Goal: Task Accomplishment & Management: Manage account settings

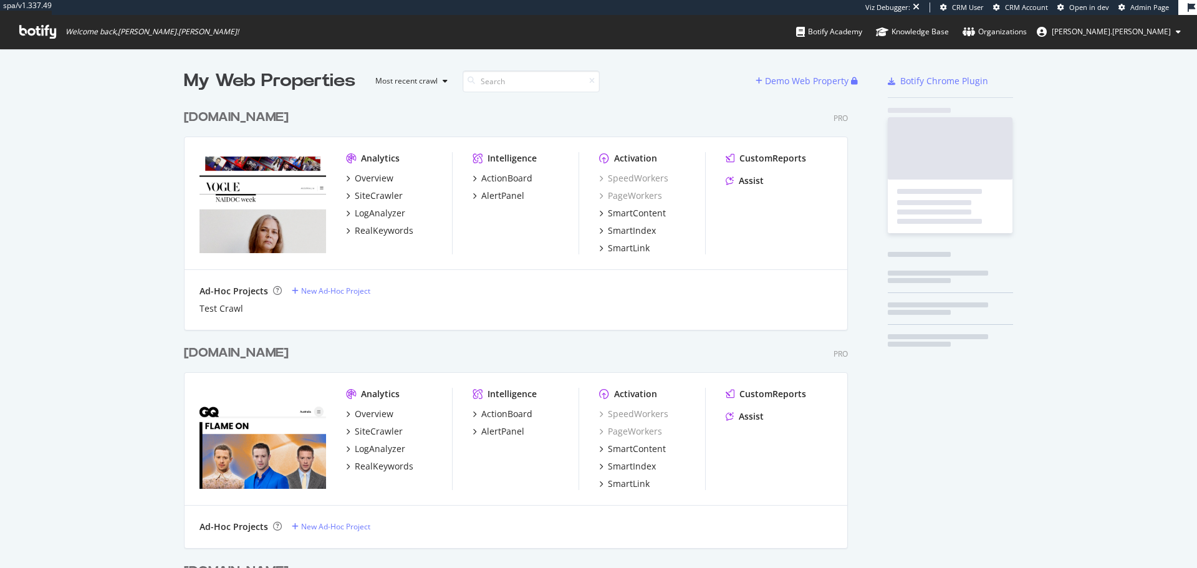
scroll to position [3066, 664]
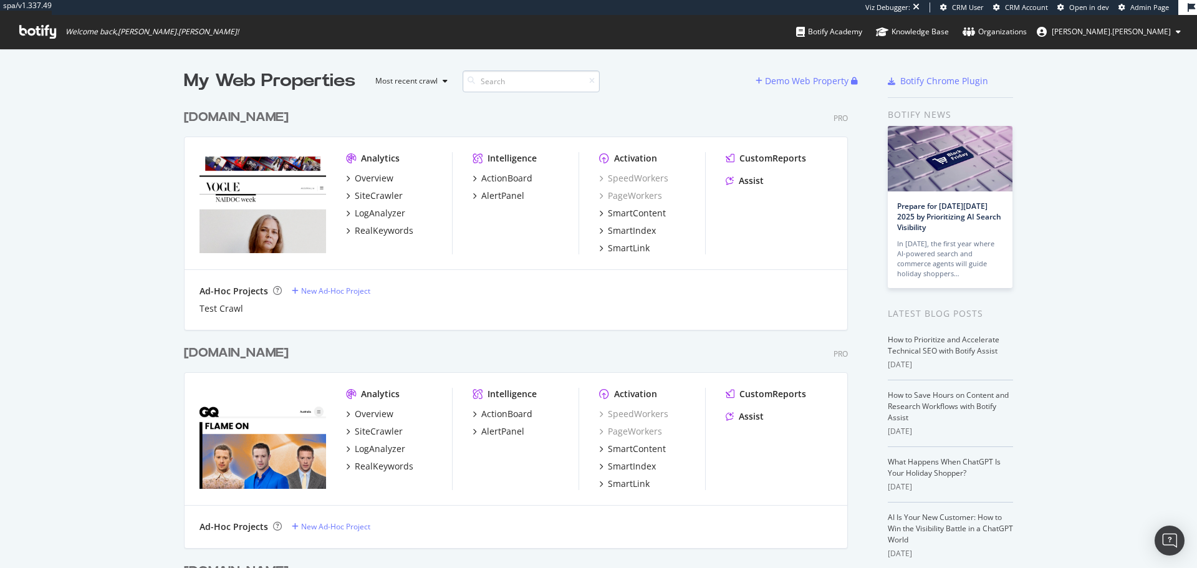
click at [535, 89] on input at bounding box center [530, 81] width 137 height 22
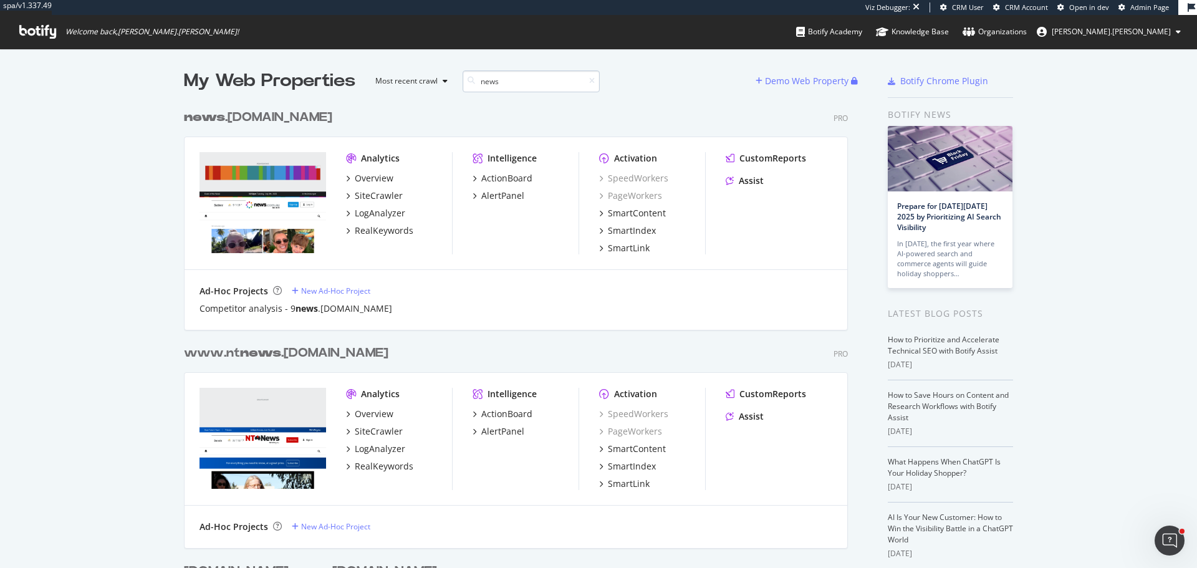
scroll to position [663, 664]
type input "news"
click at [370, 214] on div "LogAnalyzer" at bounding box center [380, 213] width 50 height 12
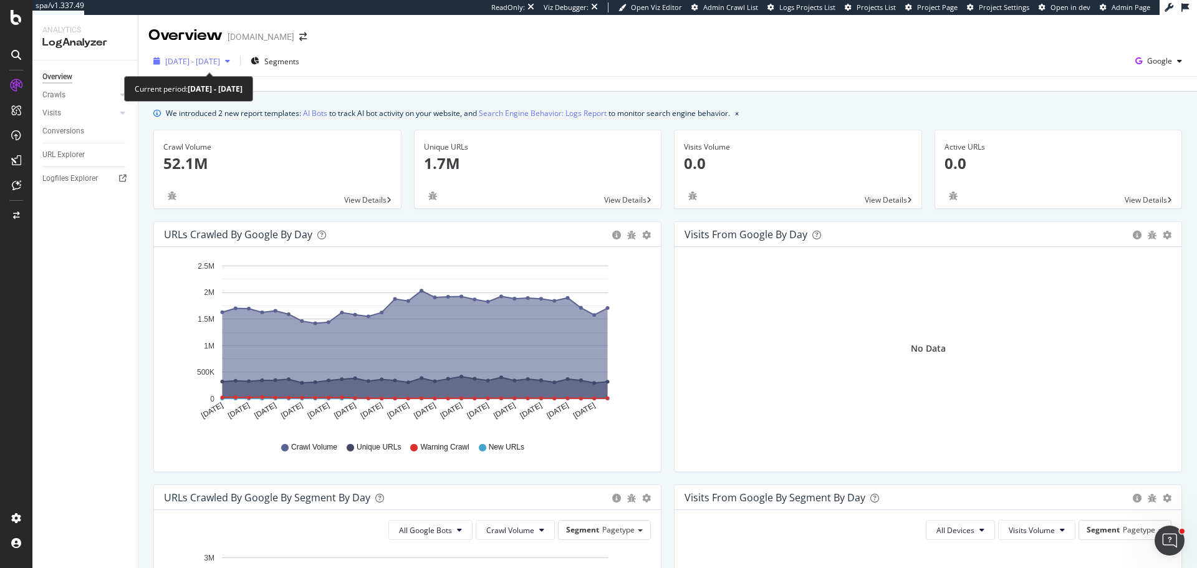
click at [220, 62] on span "[DATE] - [DATE]" at bounding box center [192, 61] width 55 height 11
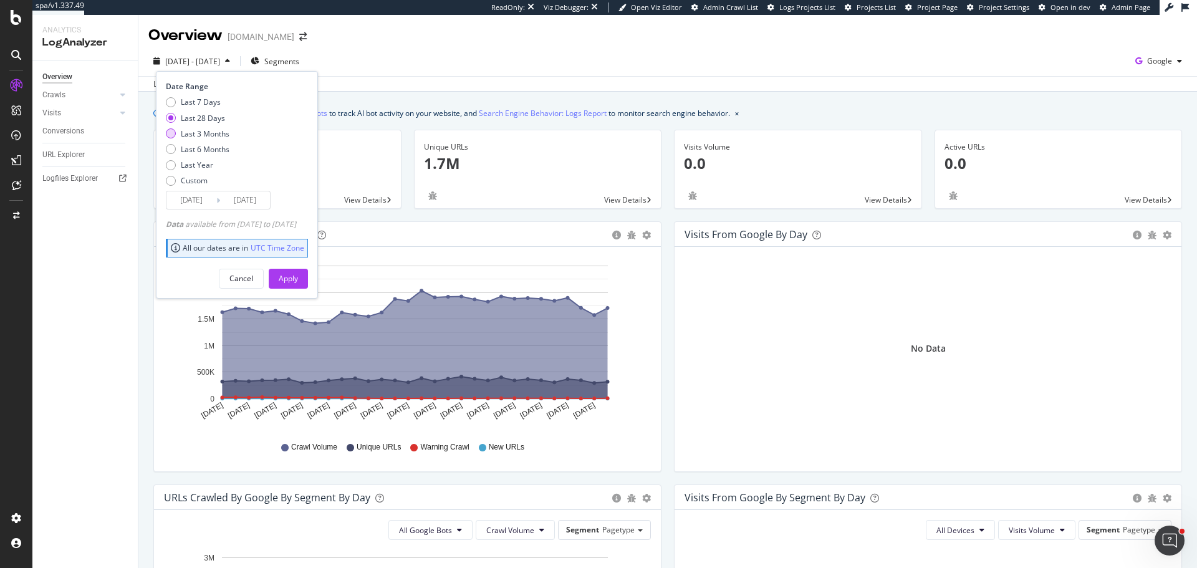
click at [213, 133] on div "Last 3 Months" at bounding box center [205, 133] width 49 height 11
type input "[DATE]"
click at [298, 277] on div "Apply" at bounding box center [288, 278] width 19 height 11
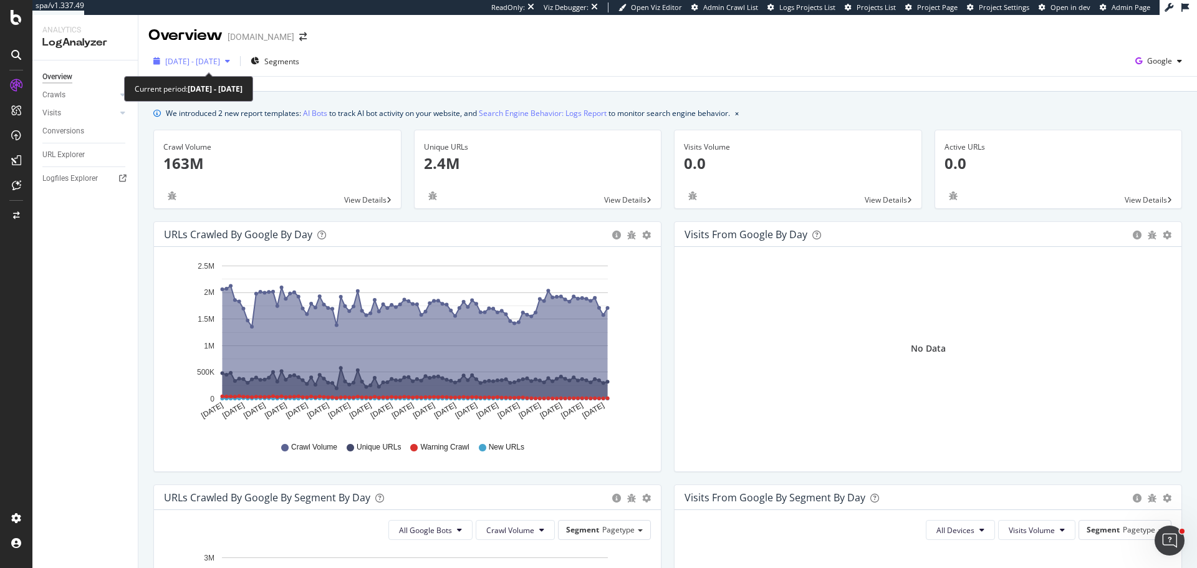
click at [216, 62] on span "2025 Jun. 30th - Sep. 29th" at bounding box center [192, 61] width 55 height 11
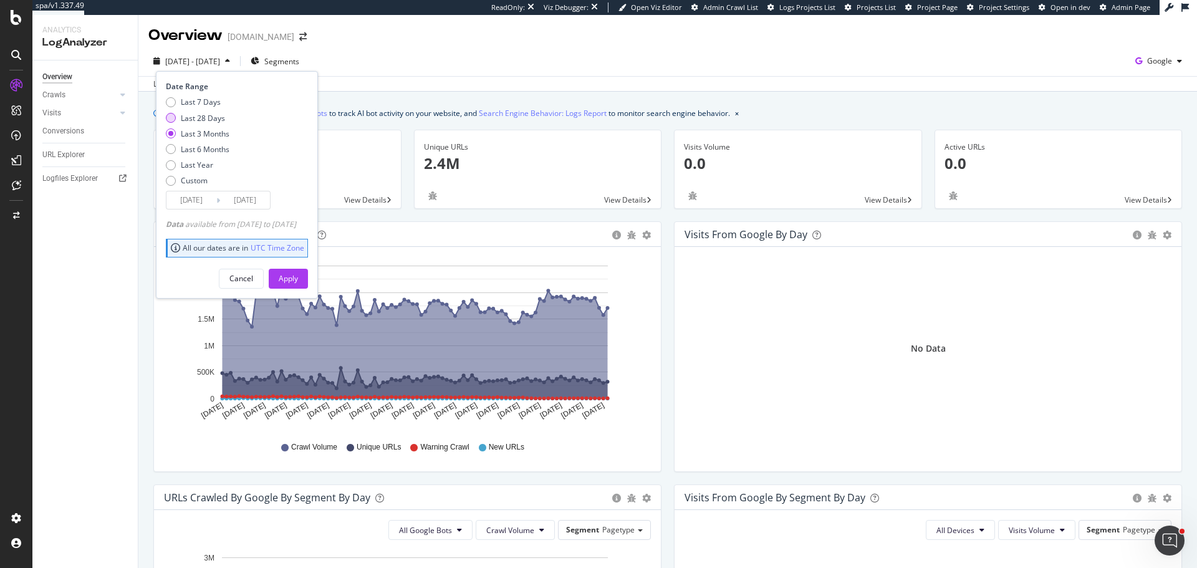
click at [213, 119] on div "Last 28 Days" at bounding box center [203, 118] width 44 height 11
type input "2025/09/02"
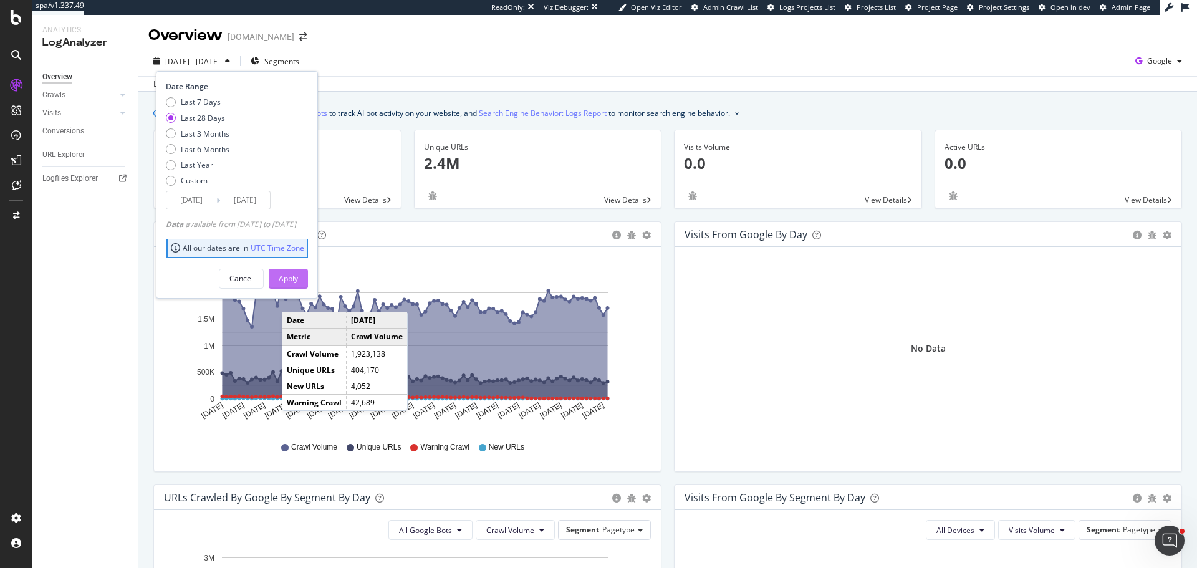
click at [298, 274] on div "Apply" at bounding box center [288, 278] width 19 height 11
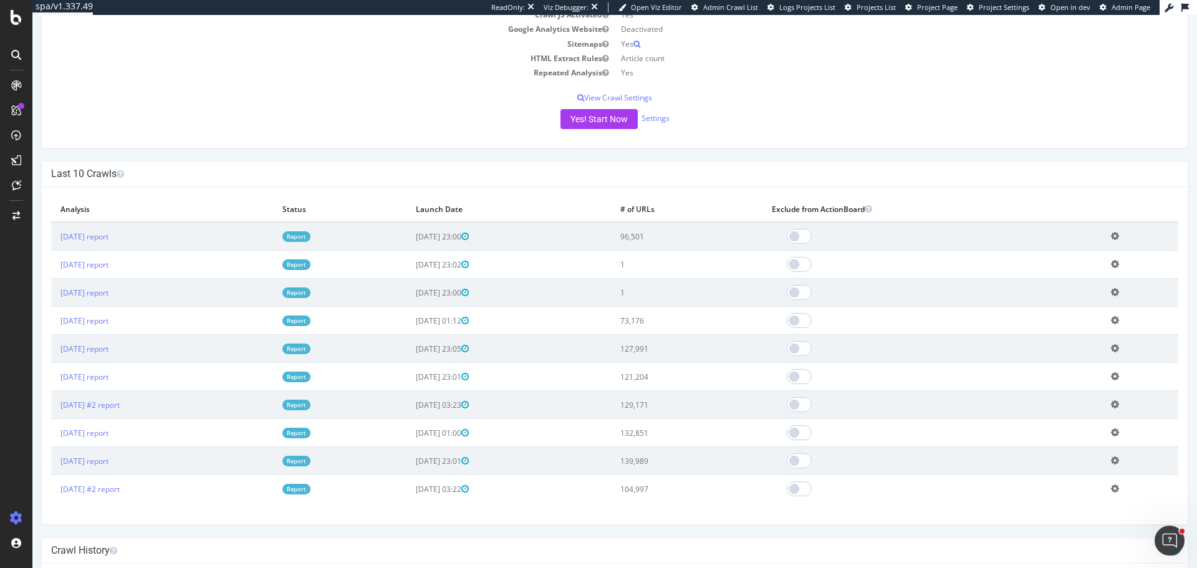
scroll to position [249, 0]
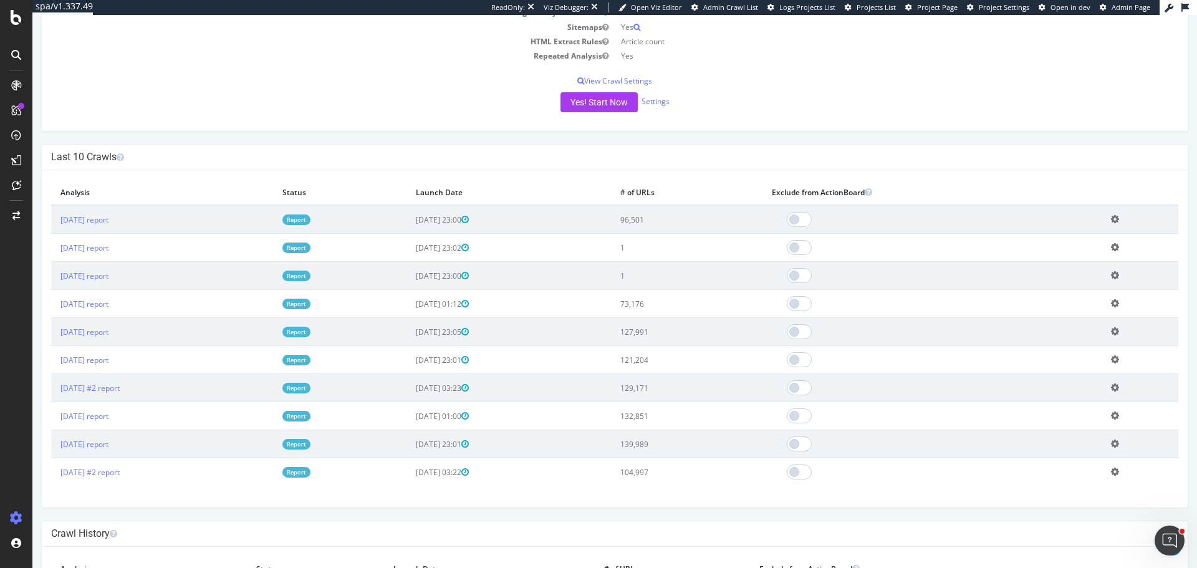
click at [679, 309] on td "73,176" at bounding box center [686, 304] width 151 height 28
click at [683, 219] on td "96,501" at bounding box center [686, 219] width 151 height 29
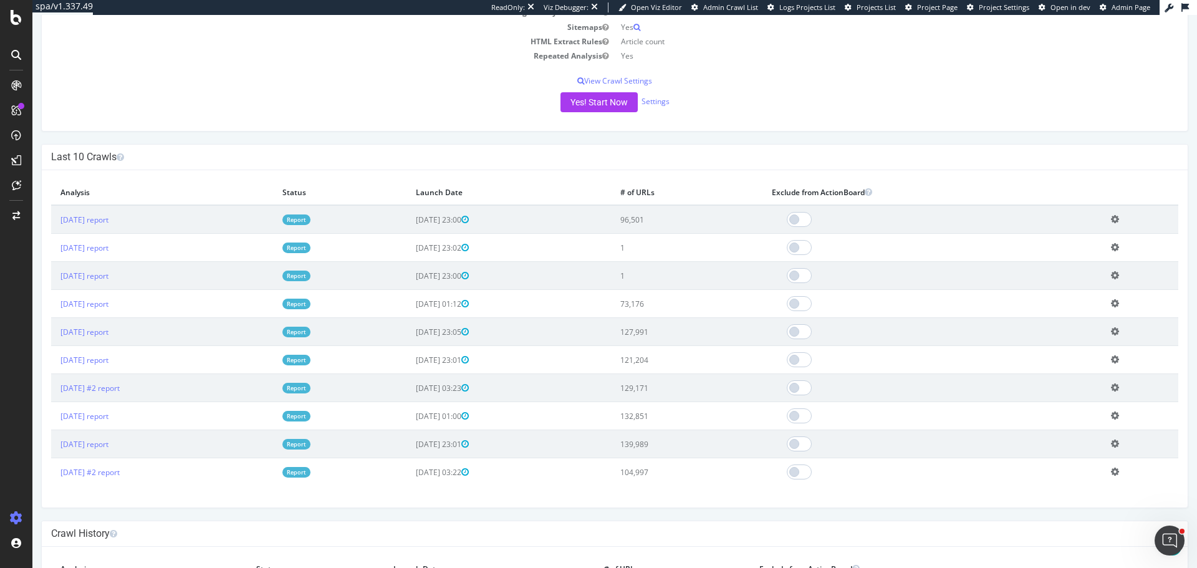
click at [683, 219] on td "96,501" at bounding box center [686, 219] width 151 height 29
click at [685, 338] on td "127,991" at bounding box center [686, 332] width 151 height 28
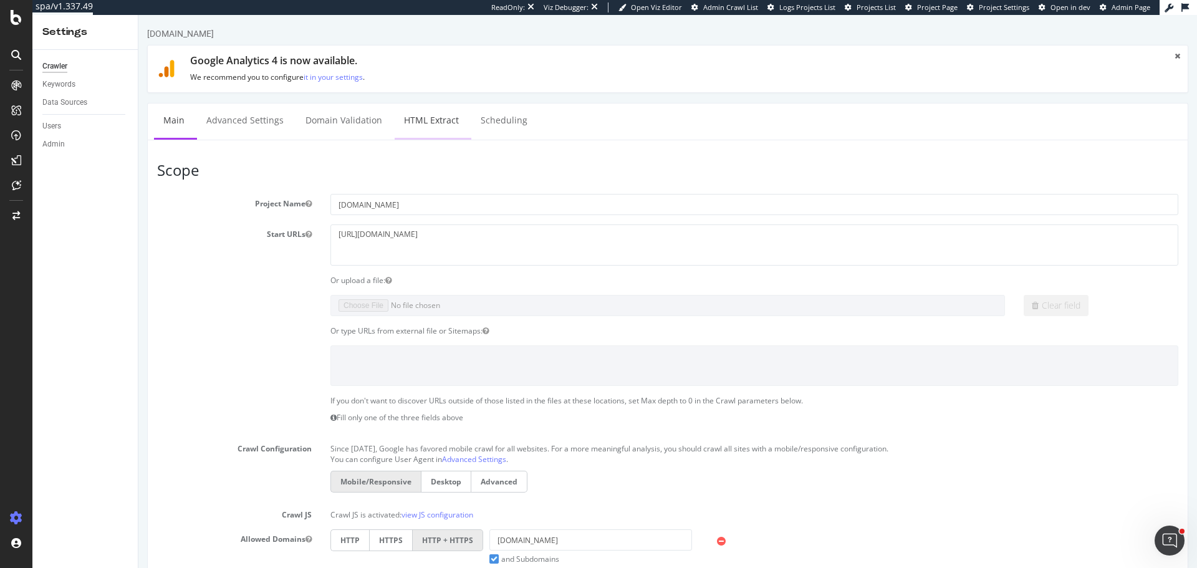
click at [428, 128] on link "HTML Extract" at bounding box center [432, 120] width 74 height 34
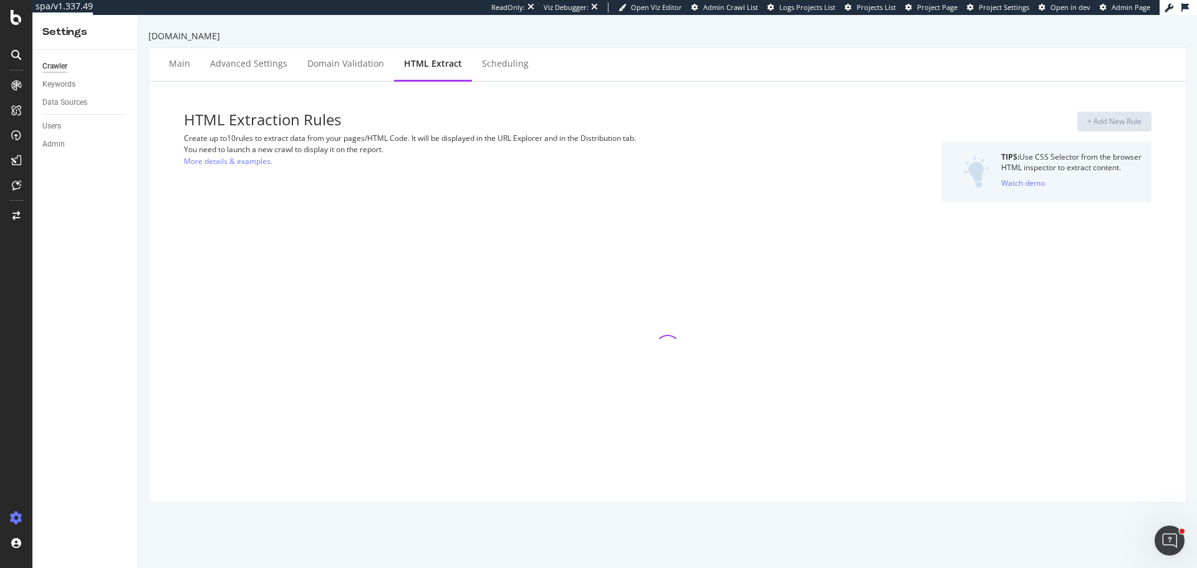
select select "count"
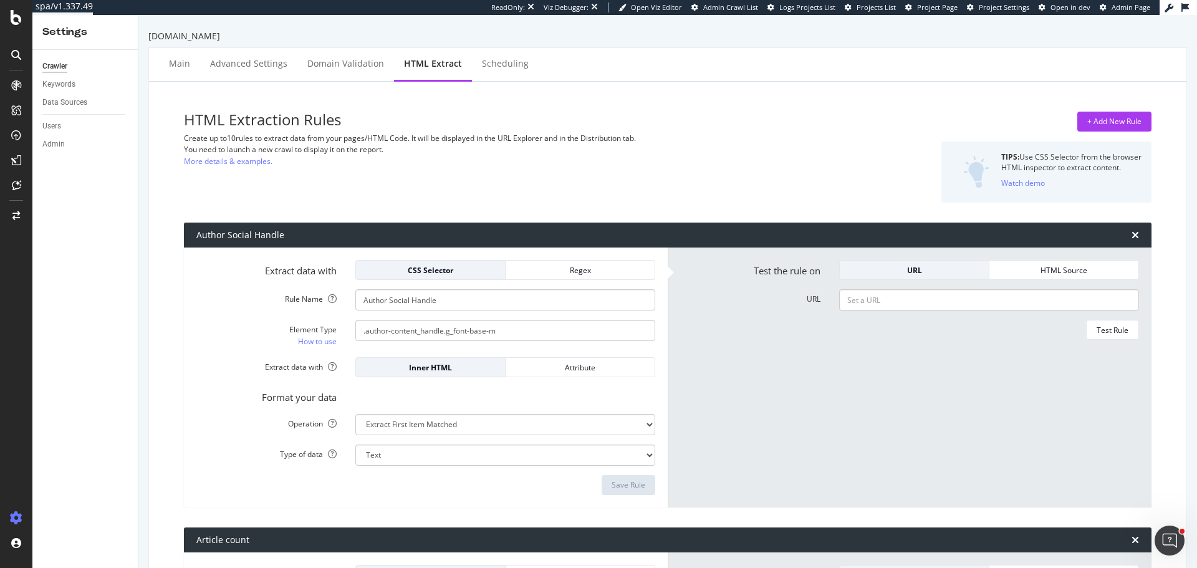
scroll to position [62, 0]
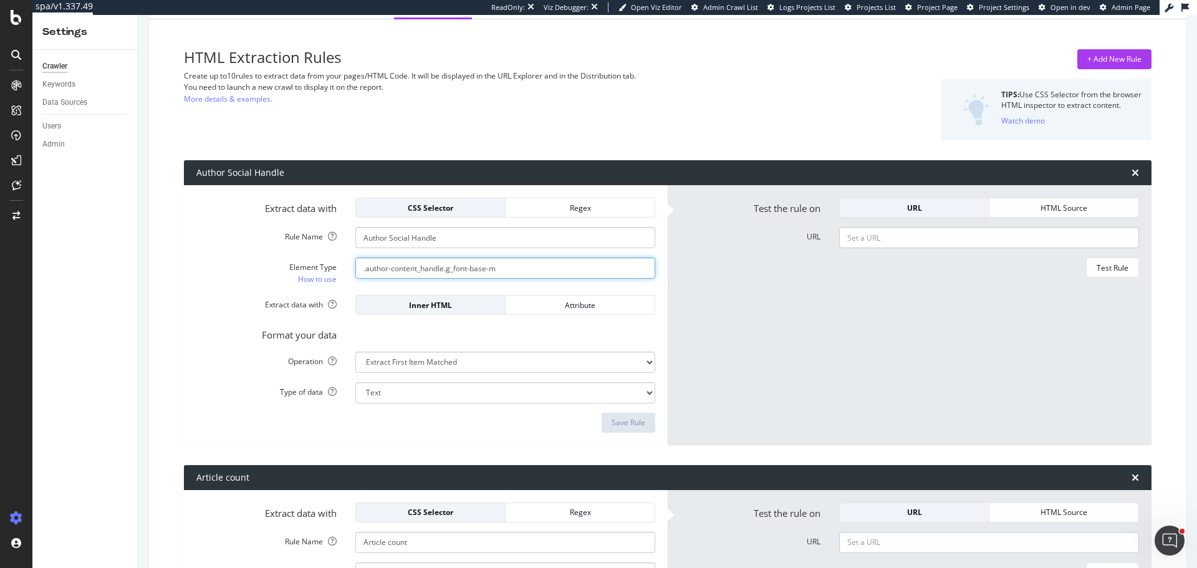
click at [402, 267] on input ".author-content_handle.g_font-base-m" at bounding box center [505, 267] width 300 height 21
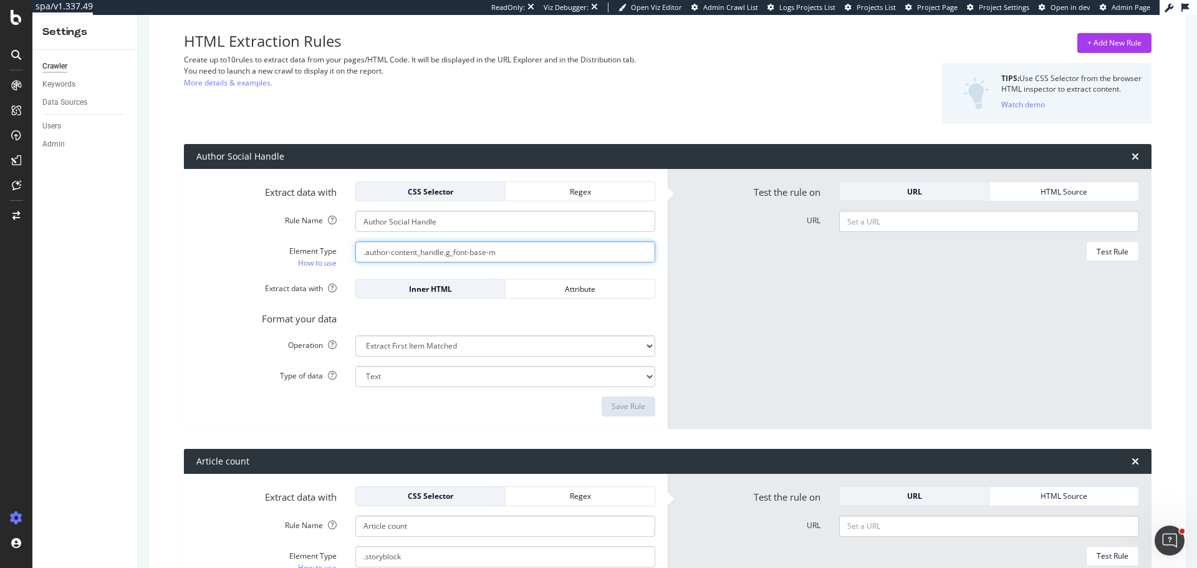
scroll to position [0, 0]
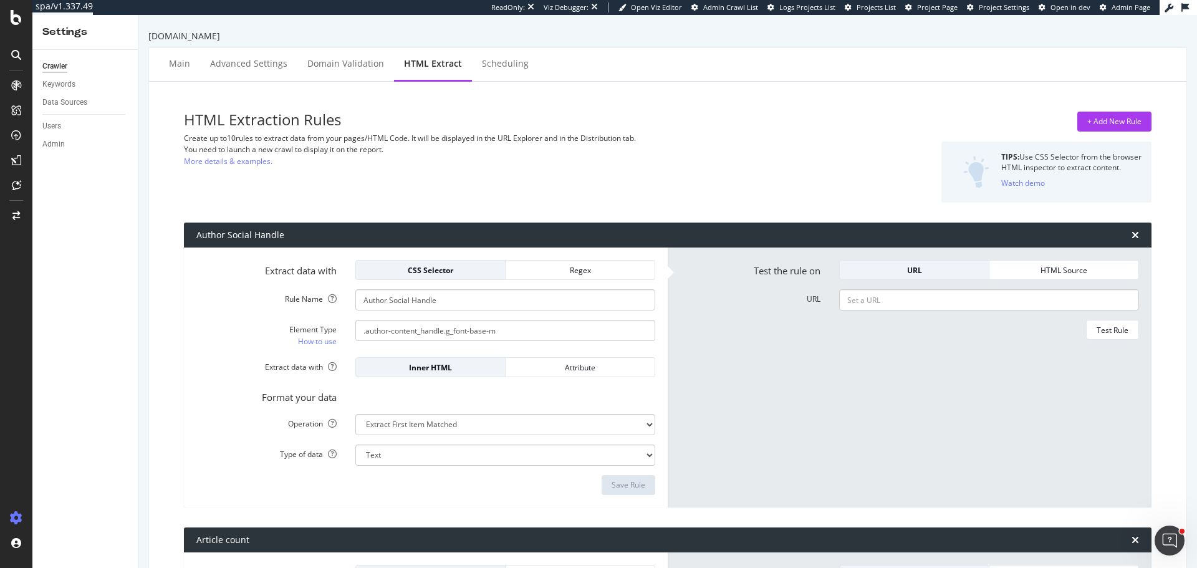
click at [198, 333] on div "Element Type" at bounding box center [266, 329] width 140 height 11
click at [355, 333] on input ".author-content_handle.g_font-base-m" at bounding box center [505, 330] width 300 height 21
click at [17, 16] on icon at bounding box center [16, 17] width 11 height 15
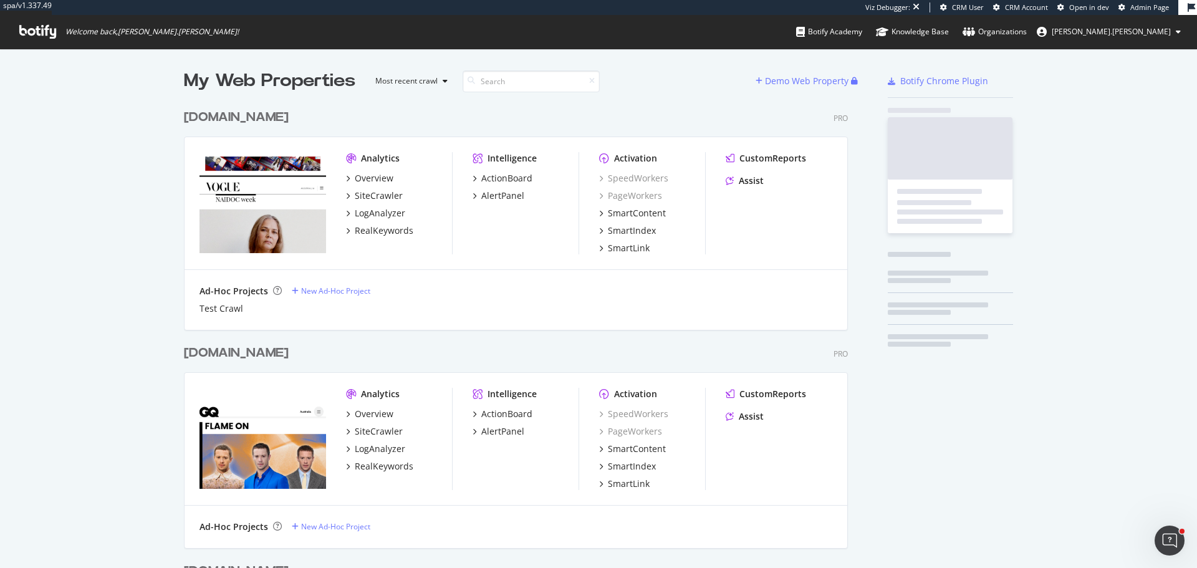
scroll to position [3066, 664]
click at [507, 83] on input at bounding box center [530, 81] width 137 height 22
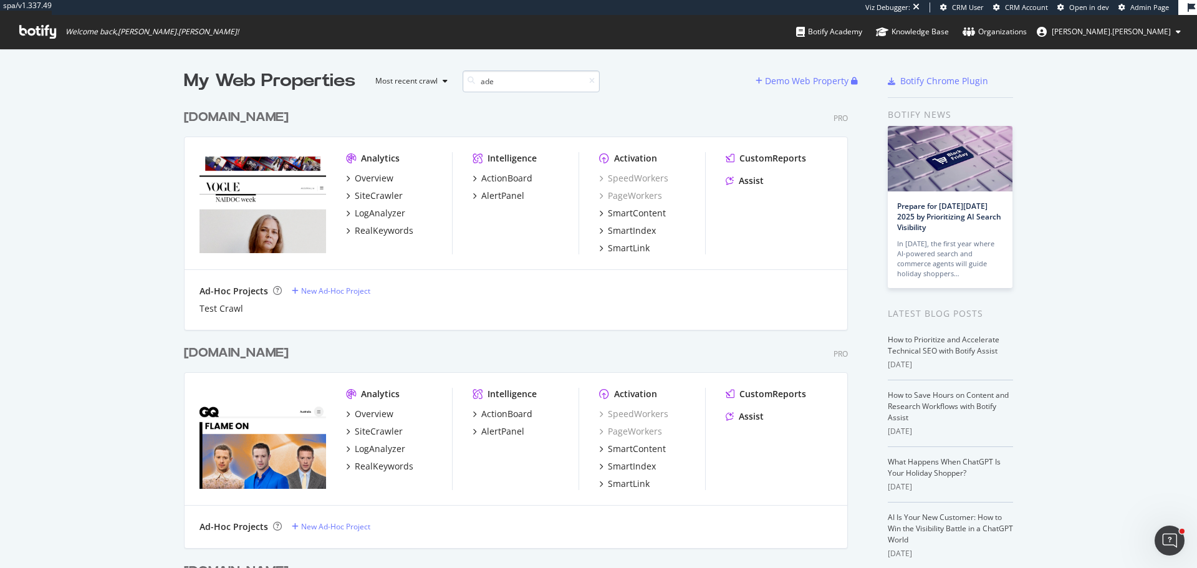
scroll to position [209, 664]
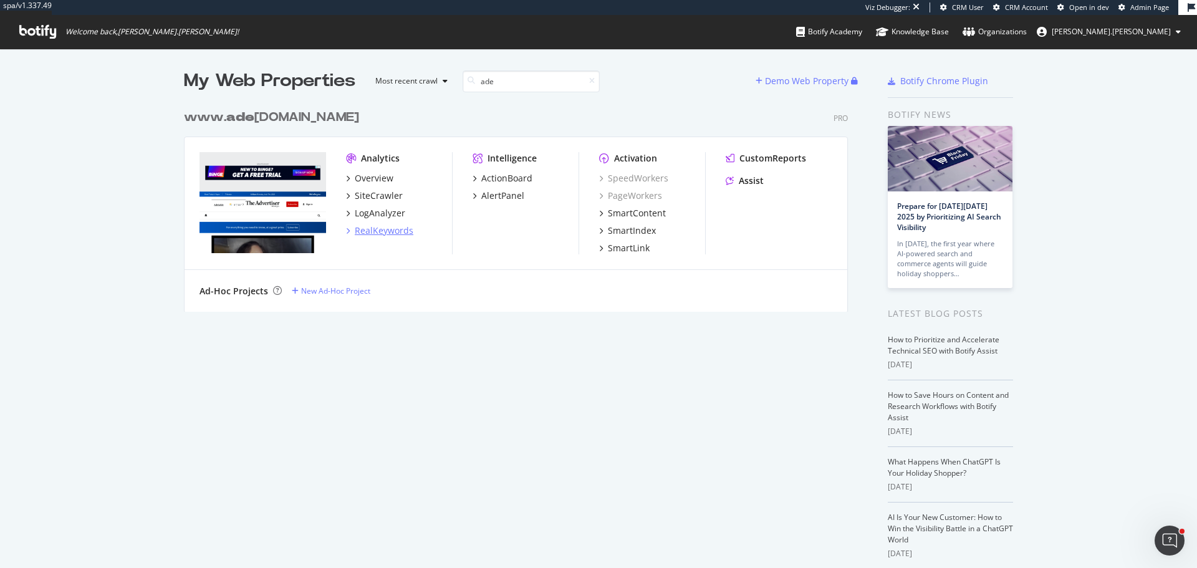
type input "ade"
click at [378, 232] on div "RealKeywords" at bounding box center [384, 230] width 59 height 12
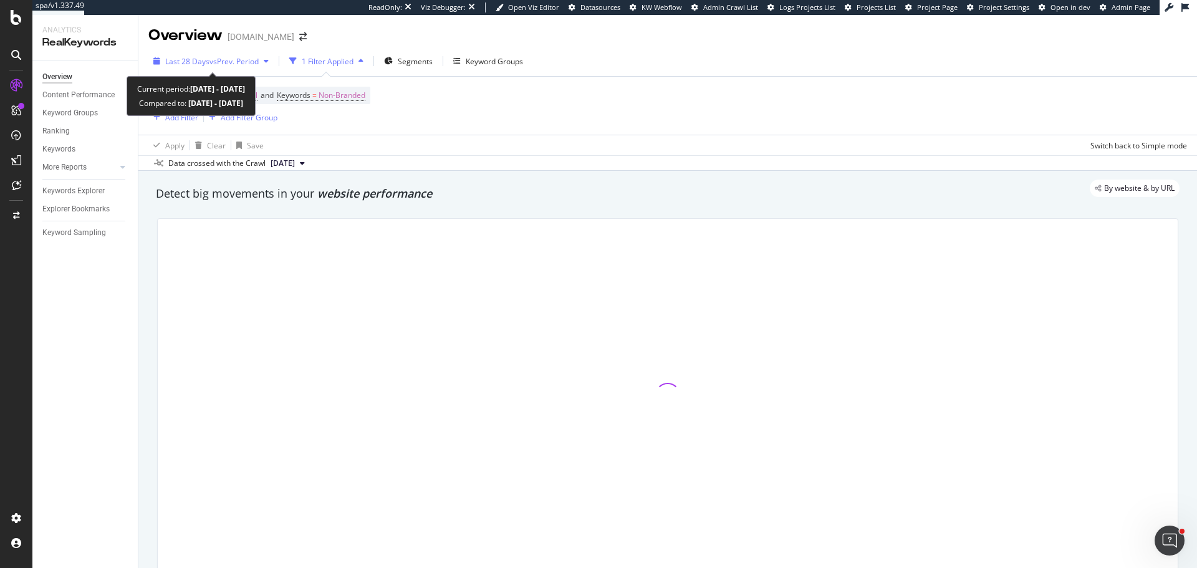
click at [229, 67] on div "Last 28 Days vs Prev. Period" at bounding box center [210, 61] width 125 height 19
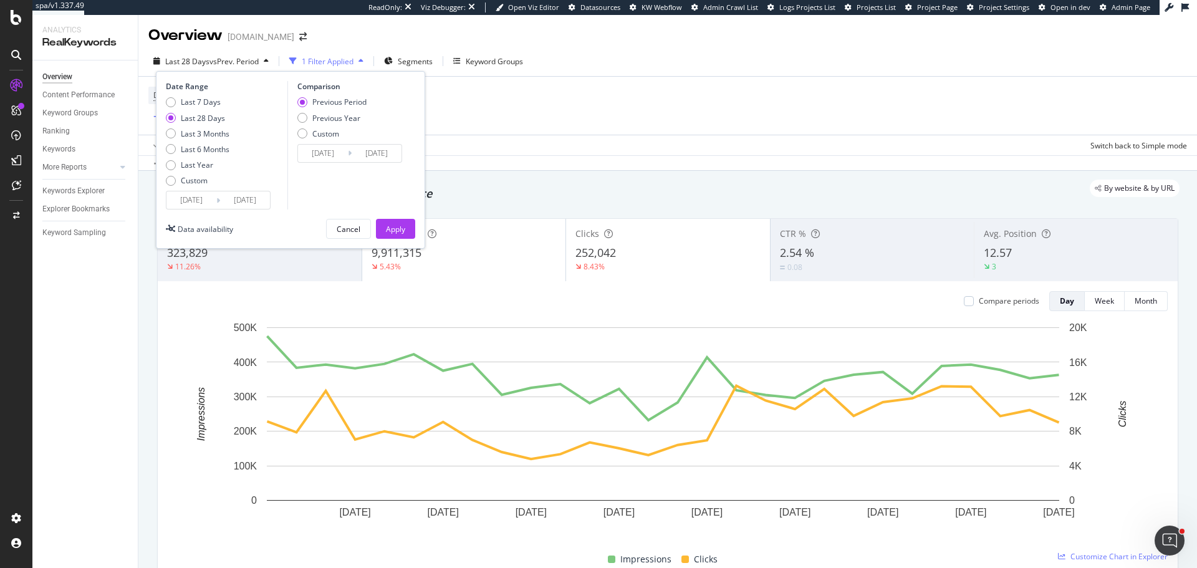
click at [736, 69] on div "Last 28 Days vs Prev. Period 1 Filter Applied Segments Keyword Groups Date Rang…" at bounding box center [667, 63] width 1058 height 25
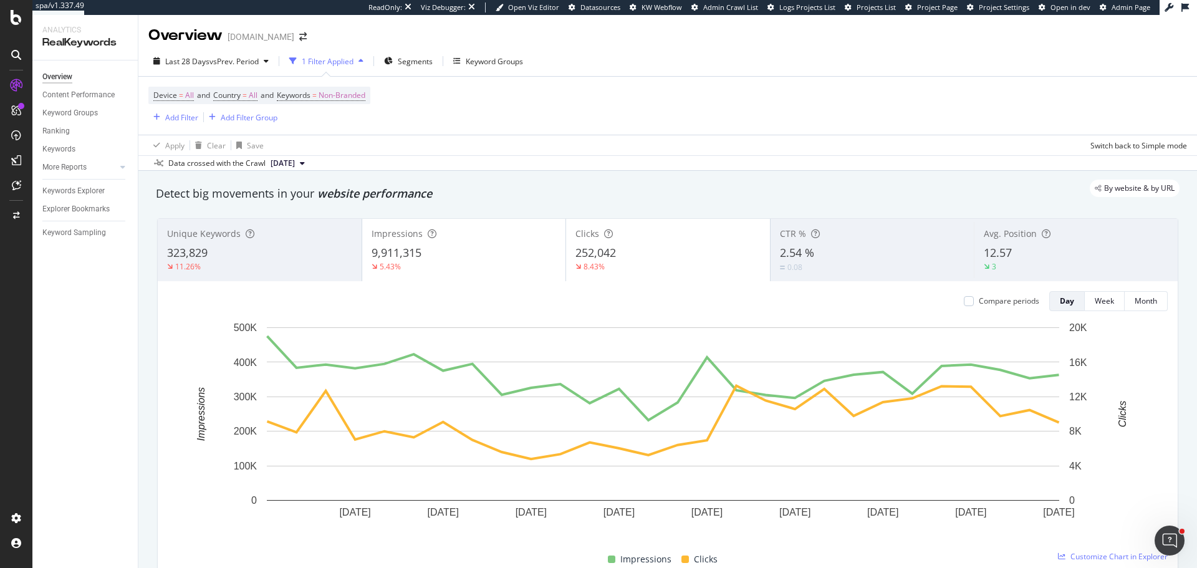
click at [652, 158] on div "Data crossed with the Crawl 2025 Sep. 22nd" at bounding box center [667, 162] width 1058 height 15
click at [307, 39] on icon "arrow-right-arrow-left" at bounding box center [302, 36] width 7 height 9
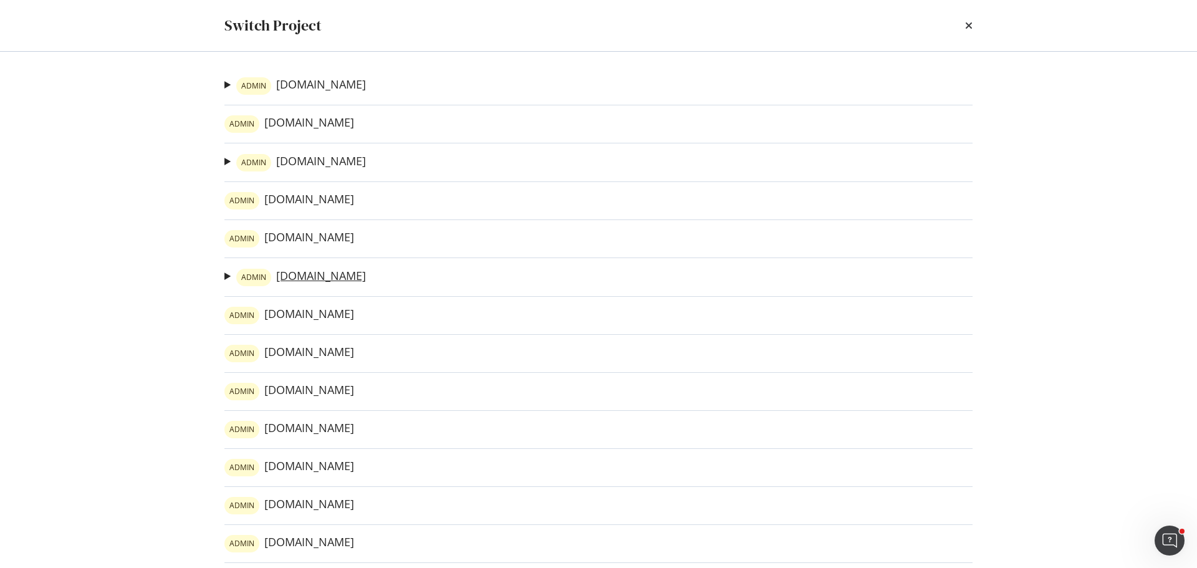
click at [322, 280] on link "ADMIN news.com.au" at bounding box center [301, 277] width 130 height 17
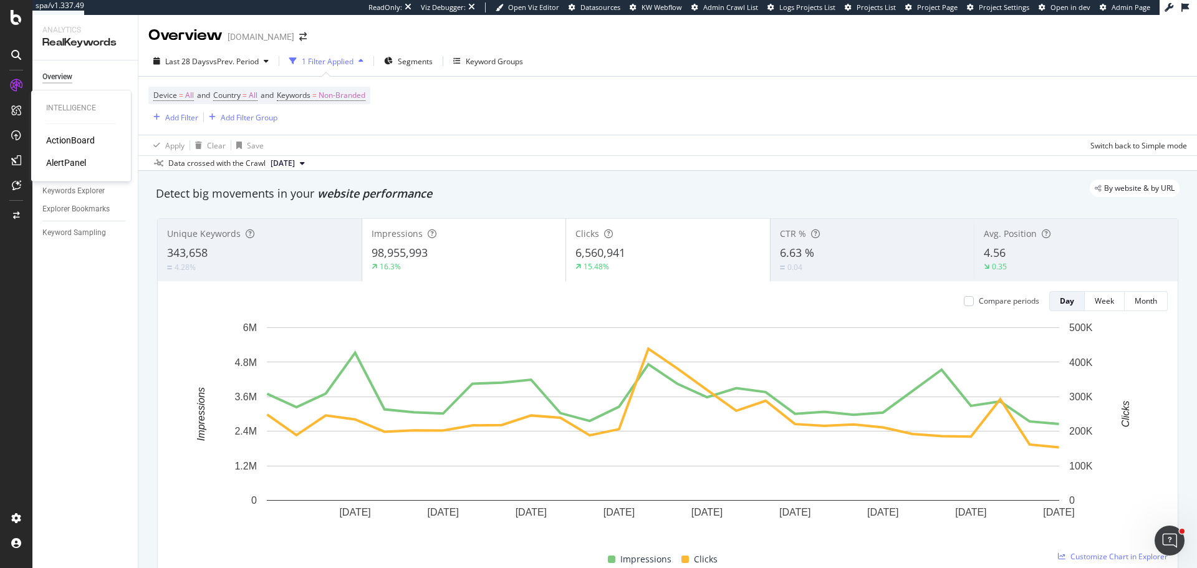
click at [80, 162] on div "AlertPanel" at bounding box center [66, 162] width 40 height 12
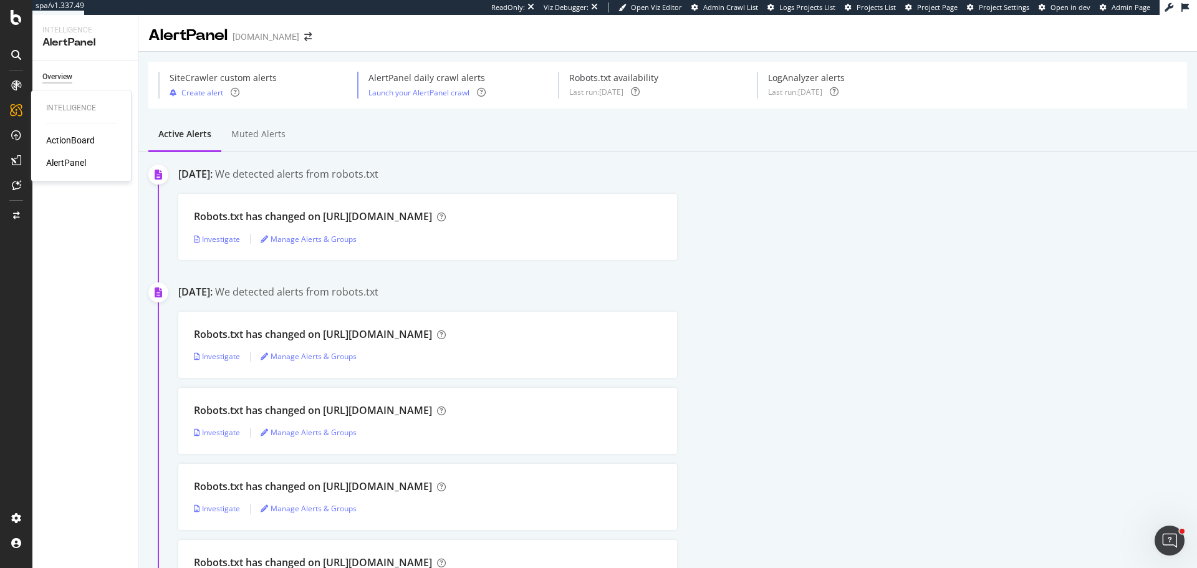
click at [54, 145] on div "ActionBoard" at bounding box center [70, 140] width 49 height 12
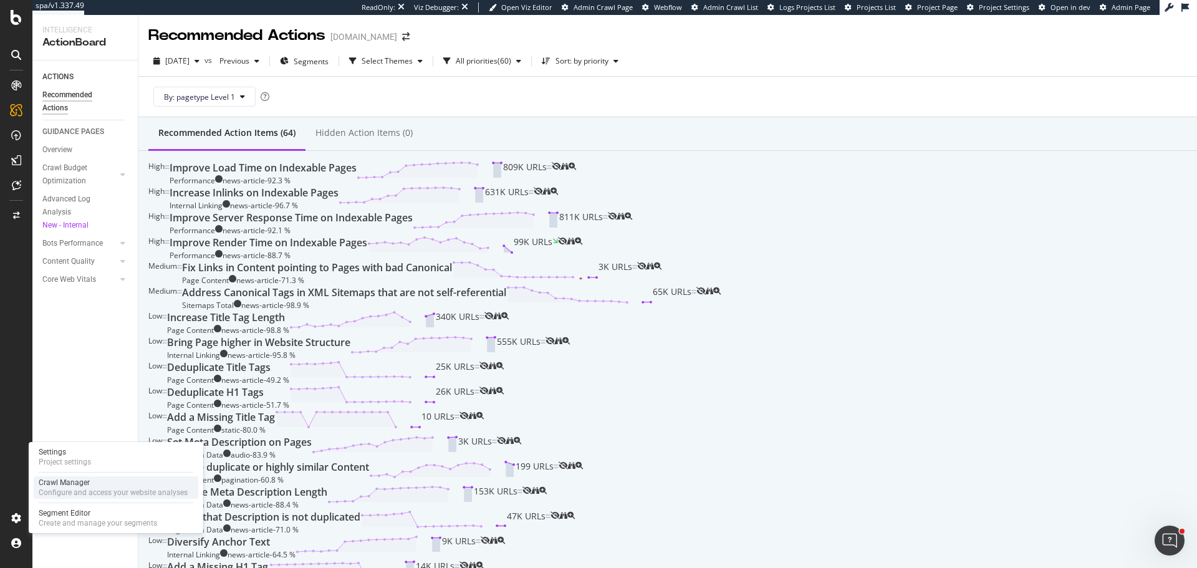
click at [72, 496] on div "Configure and access your website analyses" at bounding box center [113, 492] width 149 height 10
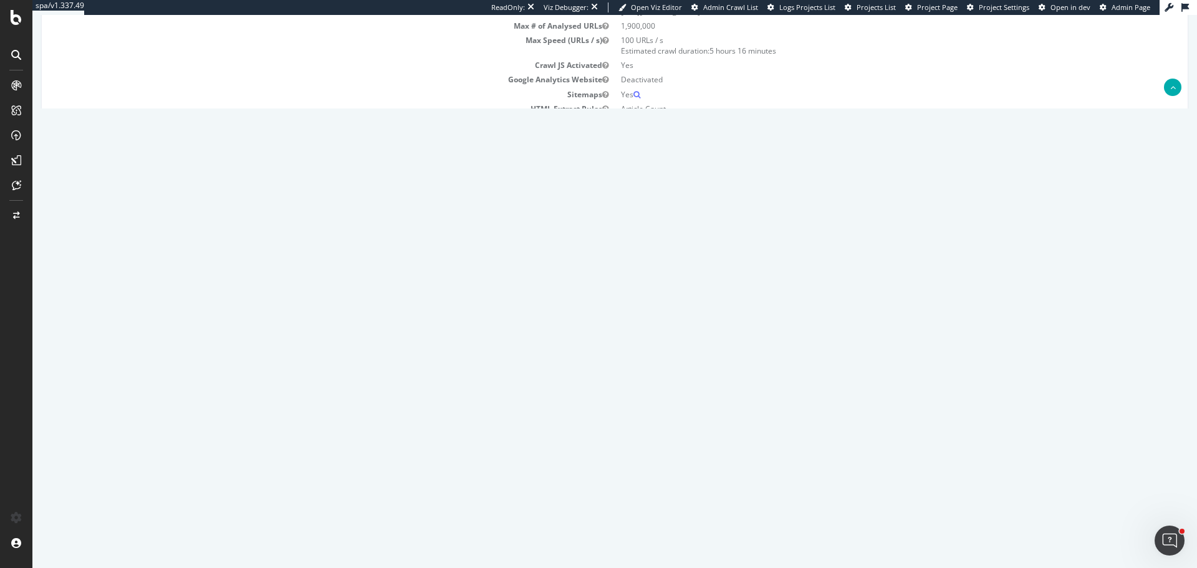
scroll to position [187, 0]
click at [799, 340] on span at bounding box center [786, 337] width 25 height 15
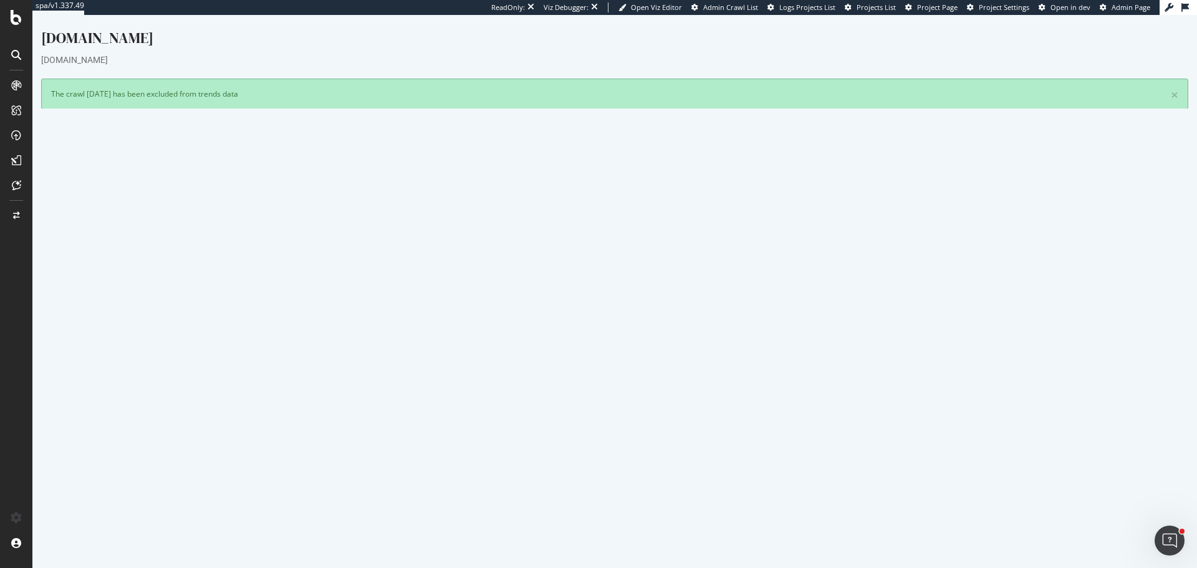
scroll to position [0, 0]
click at [79, 146] on div "ActionBoard" at bounding box center [70, 140] width 49 height 12
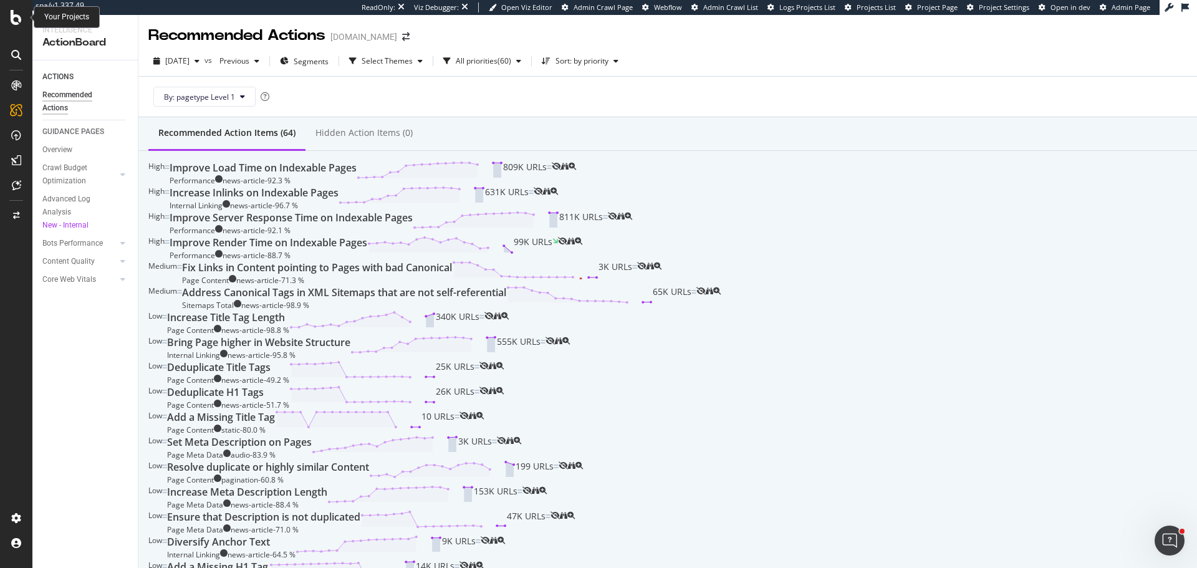
click at [12, 16] on icon at bounding box center [16, 17] width 11 height 15
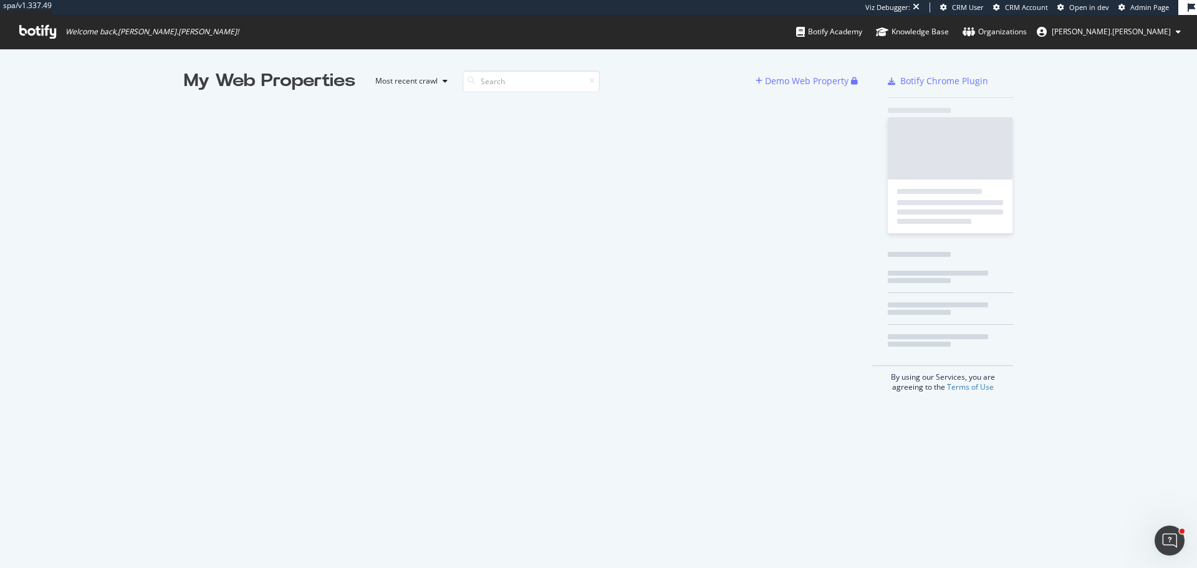
scroll to position [558, 1178]
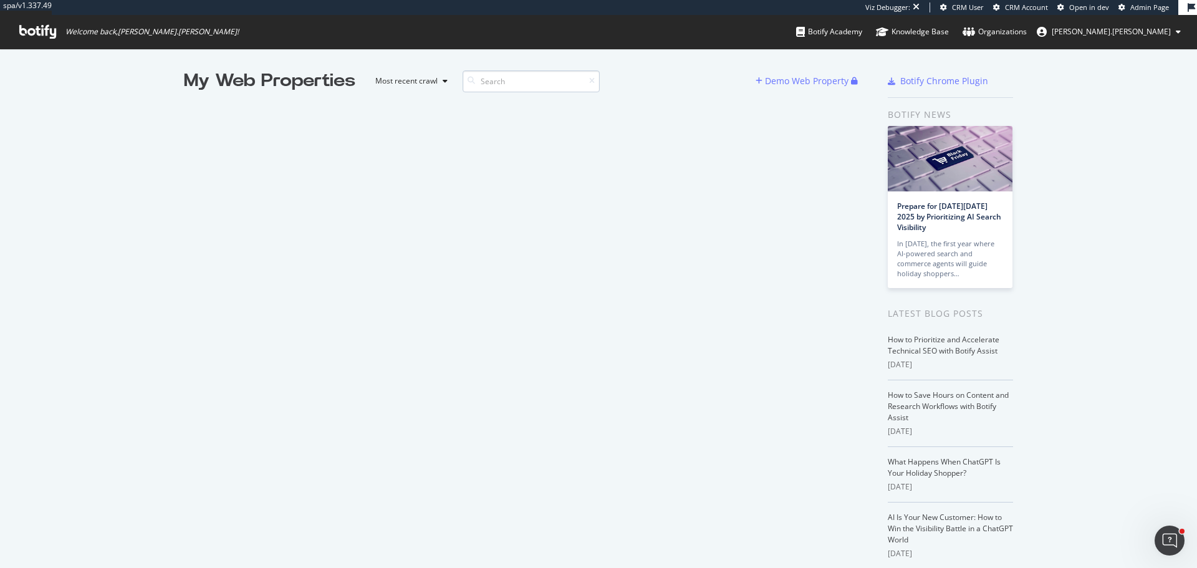
click at [512, 82] on input at bounding box center [530, 81] width 137 height 22
click at [547, 87] on input at bounding box center [530, 81] width 137 height 22
click at [517, 82] on input at bounding box center [530, 81] width 137 height 22
type input "taste"
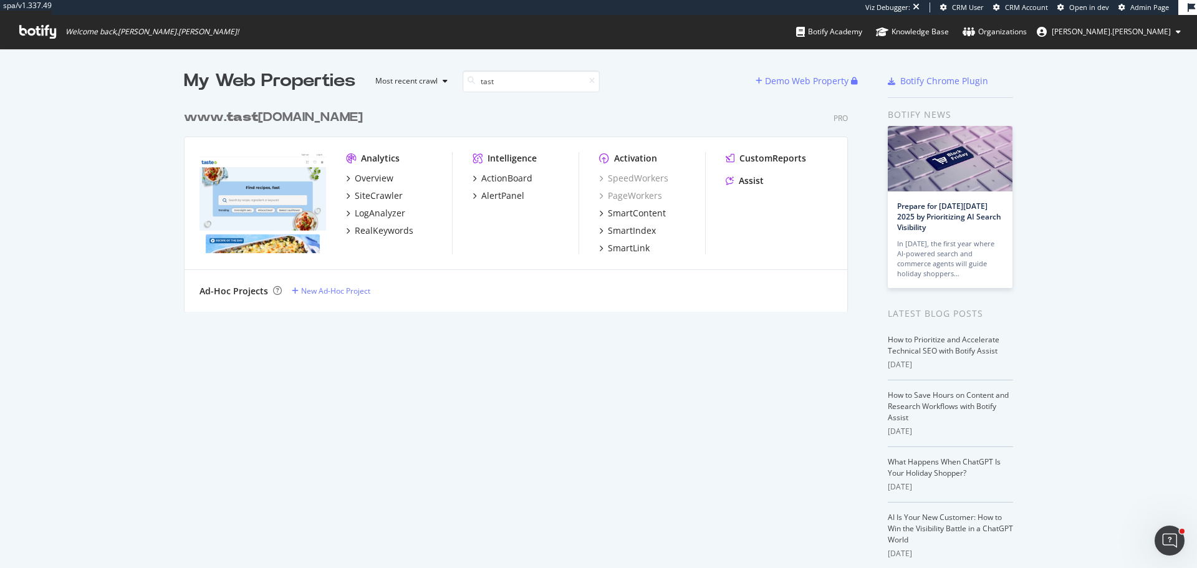
scroll to position [209, 664]
type input "tast"
click at [241, 121] on b "tast" at bounding box center [242, 117] width 32 height 12
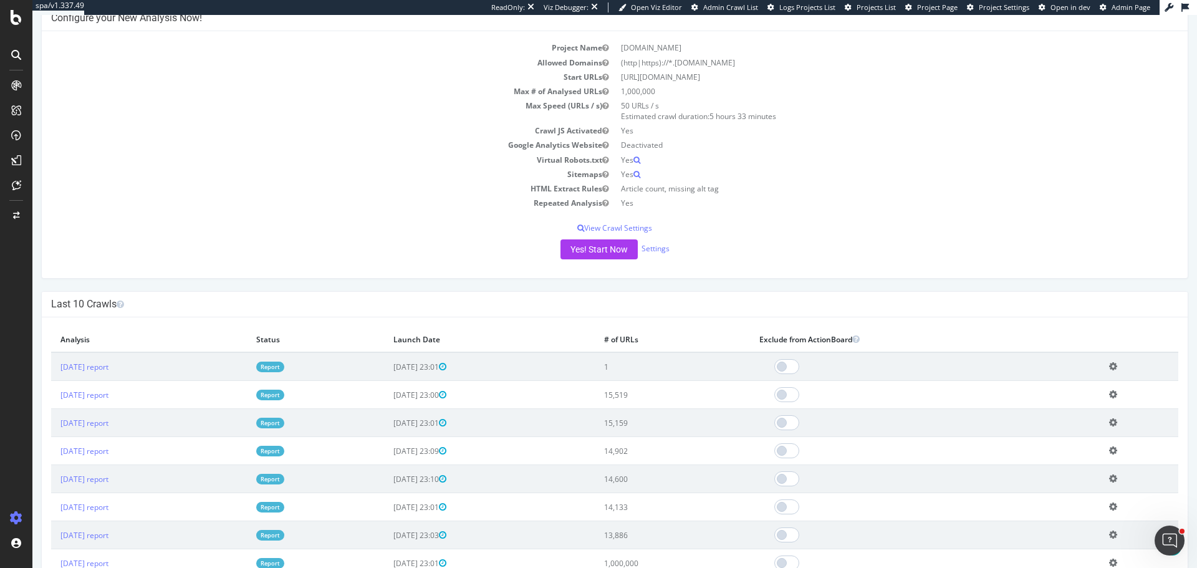
scroll to position [125, 0]
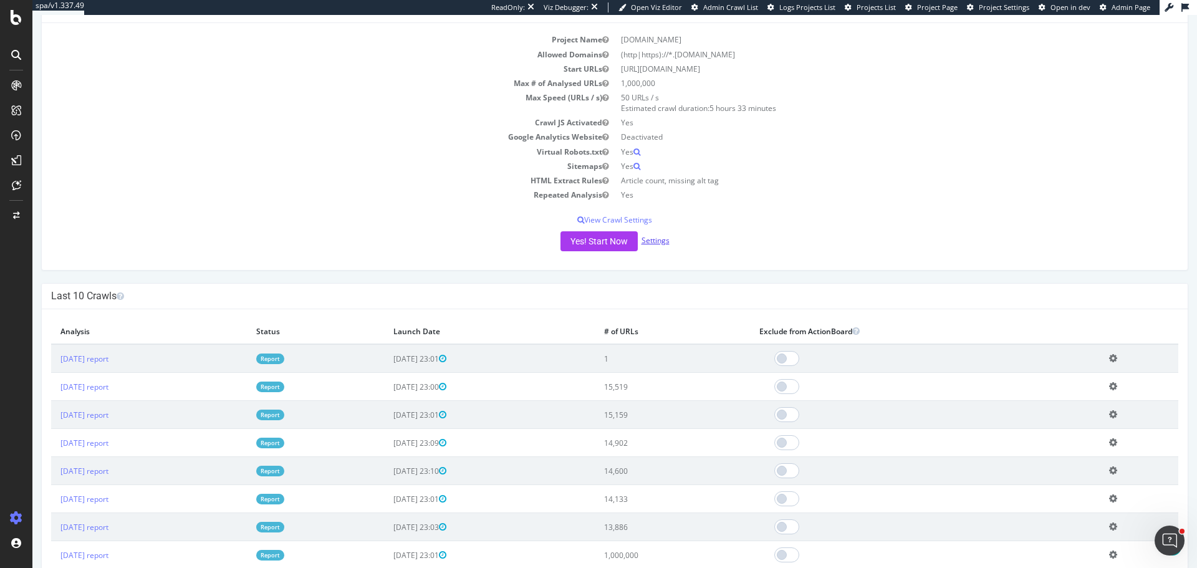
click at [658, 242] on link "Settings" at bounding box center [655, 240] width 28 height 11
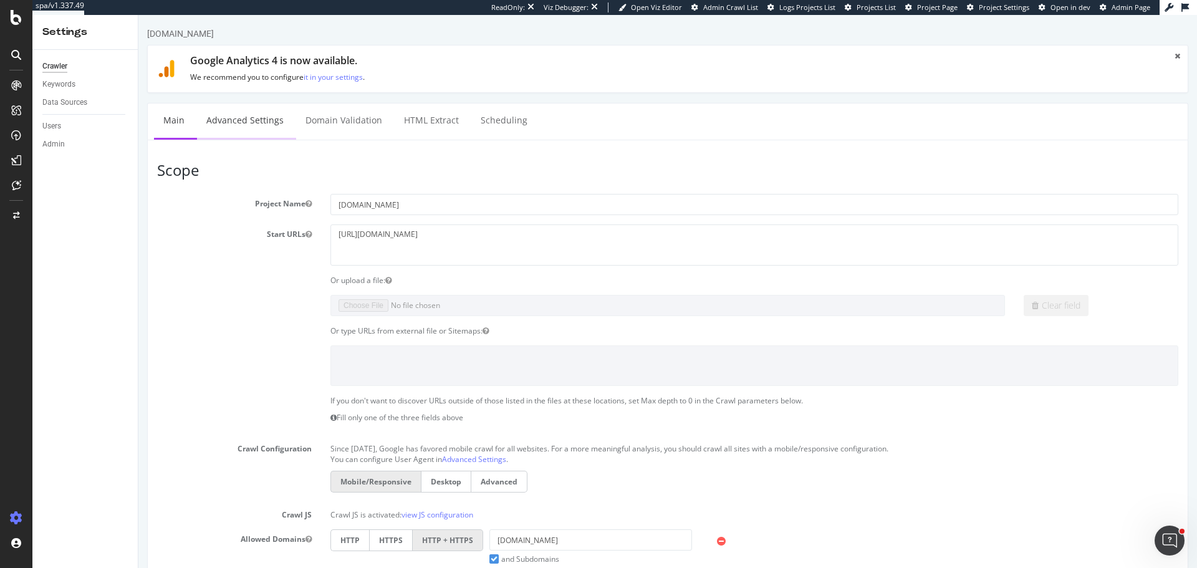
click at [262, 122] on link "Advanced Settings" at bounding box center [245, 120] width 96 height 34
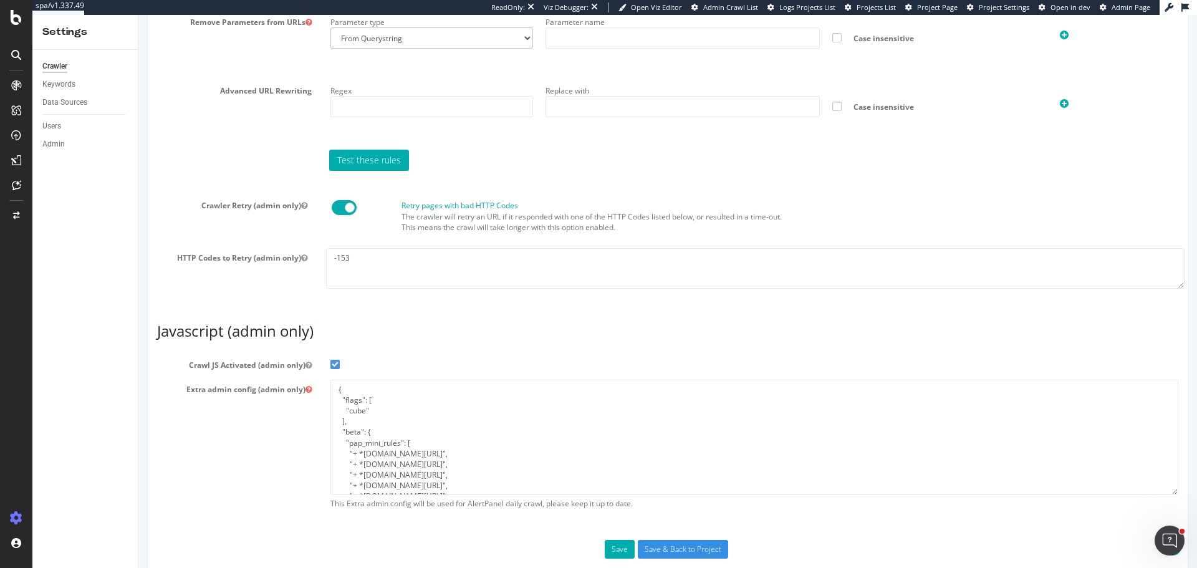
scroll to position [949, 0]
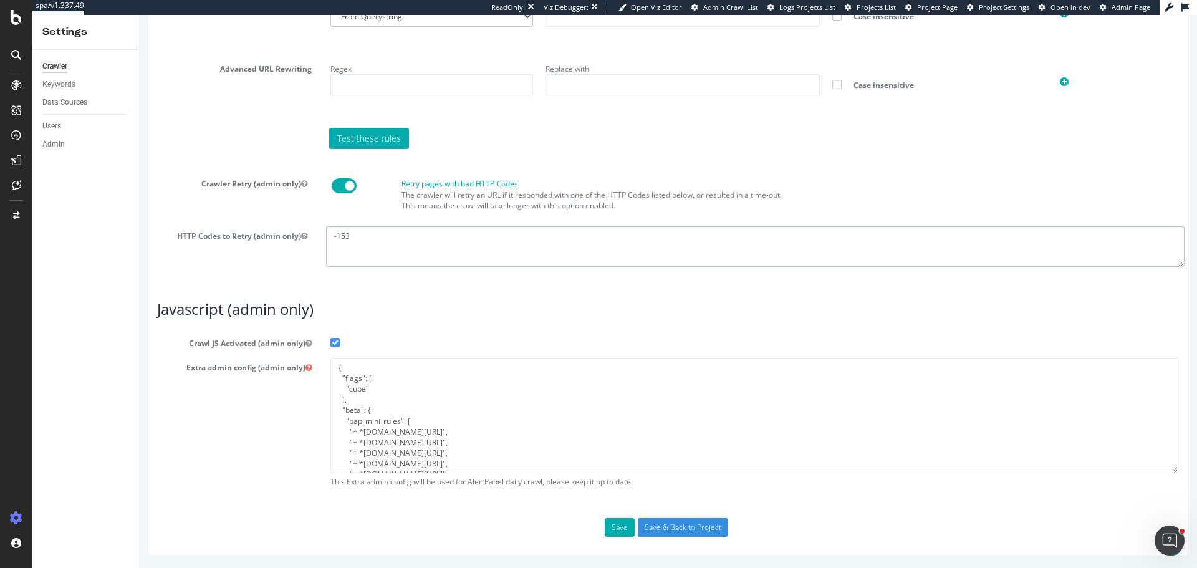
click at [371, 244] on textarea "-153" at bounding box center [755, 246] width 858 height 41
click at [239, 272] on div "Crawler Retry (admin only) Retry pages with bad HTTP Codes The crawler will ret…" at bounding box center [667, 225] width 1033 height 102
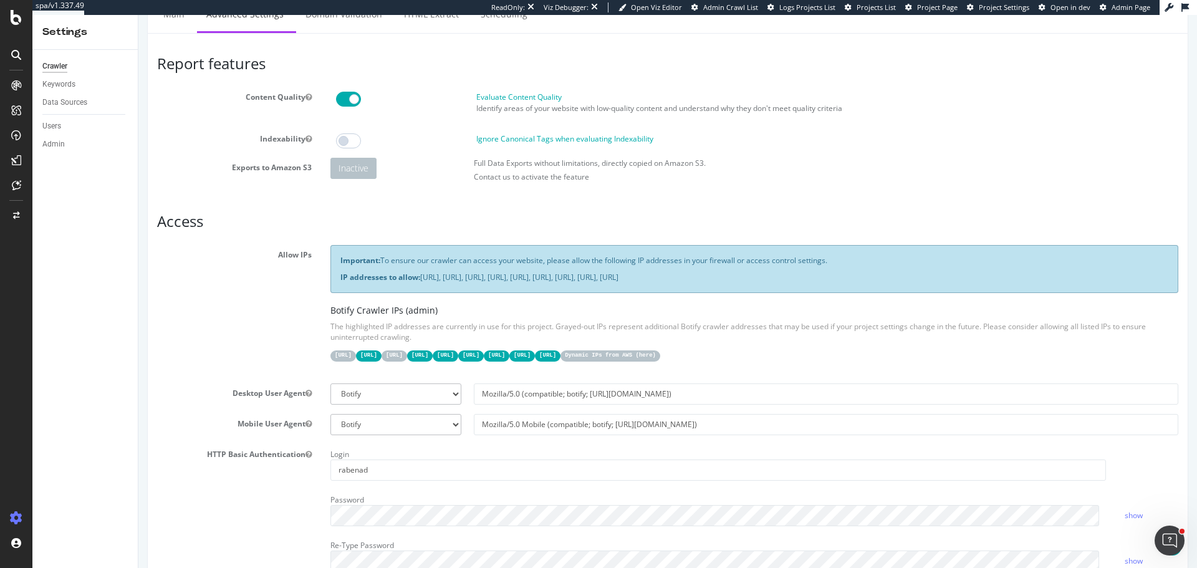
scroll to position [0, 0]
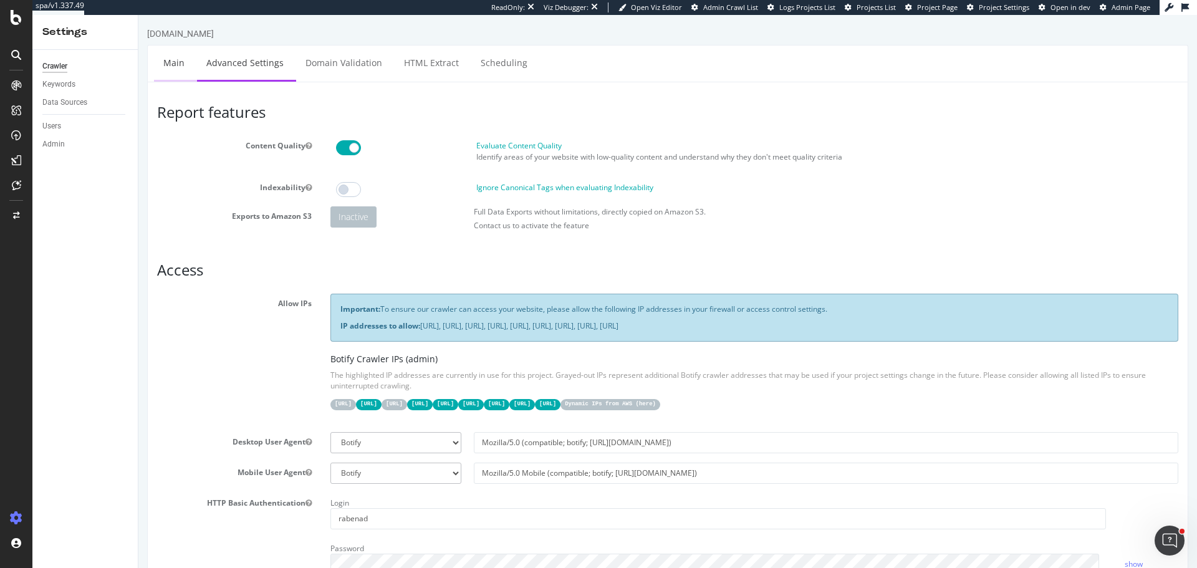
click at [176, 62] on link "Main" at bounding box center [174, 63] width 40 height 34
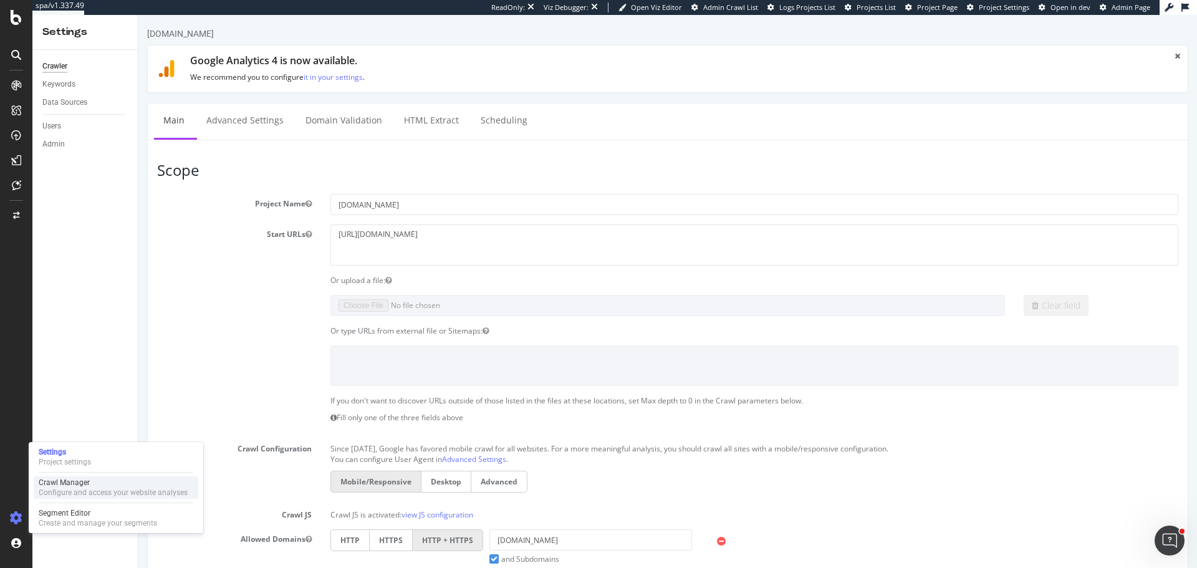
click at [84, 486] on div "Crawl Manager" at bounding box center [113, 482] width 149 height 10
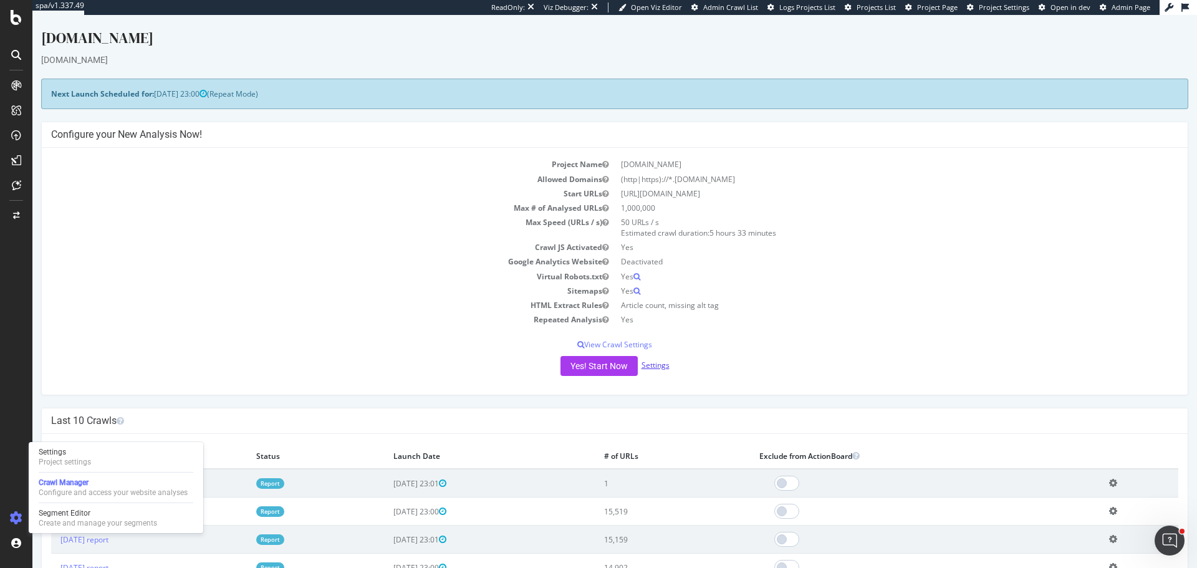
click at [658, 365] on link "Settings" at bounding box center [655, 365] width 28 height 11
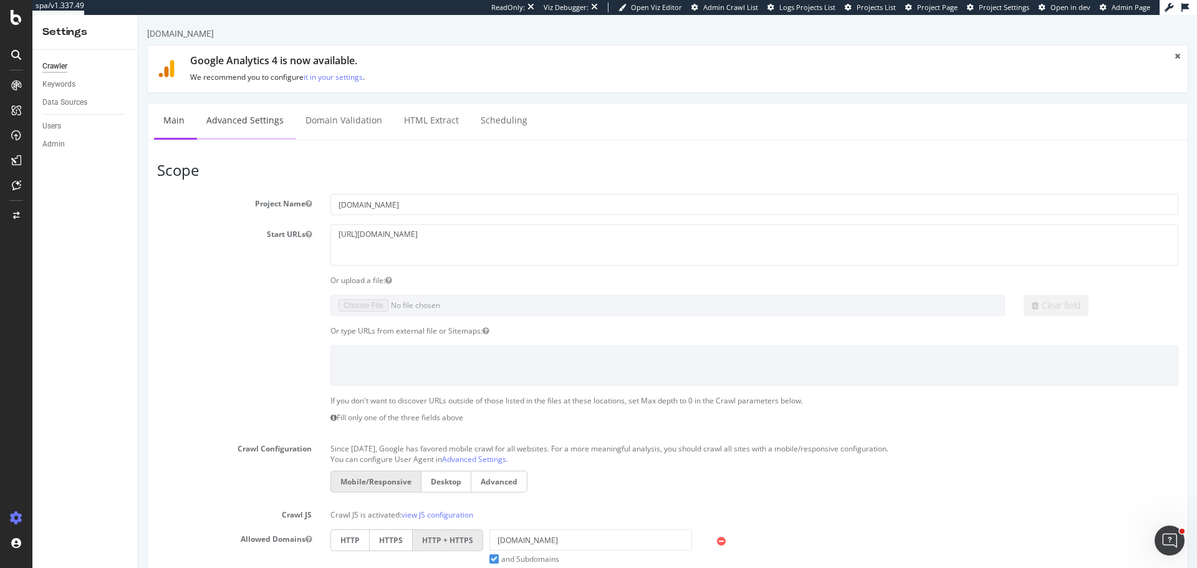
click at [253, 114] on link "Advanced Settings" at bounding box center [245, 120] width 96 height 34
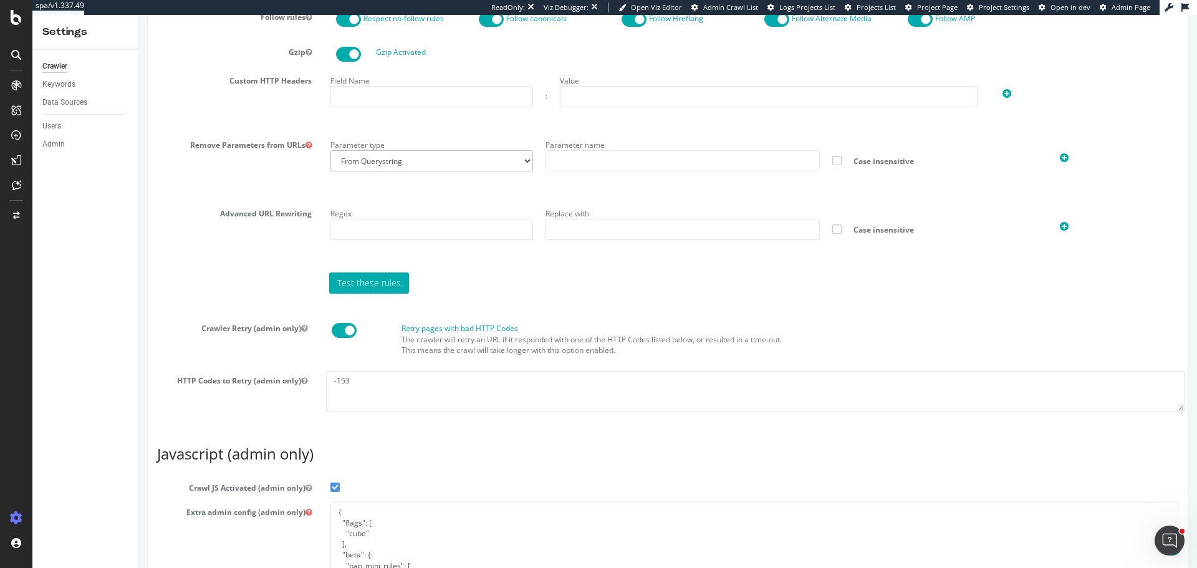
scroll to position [935, 0]
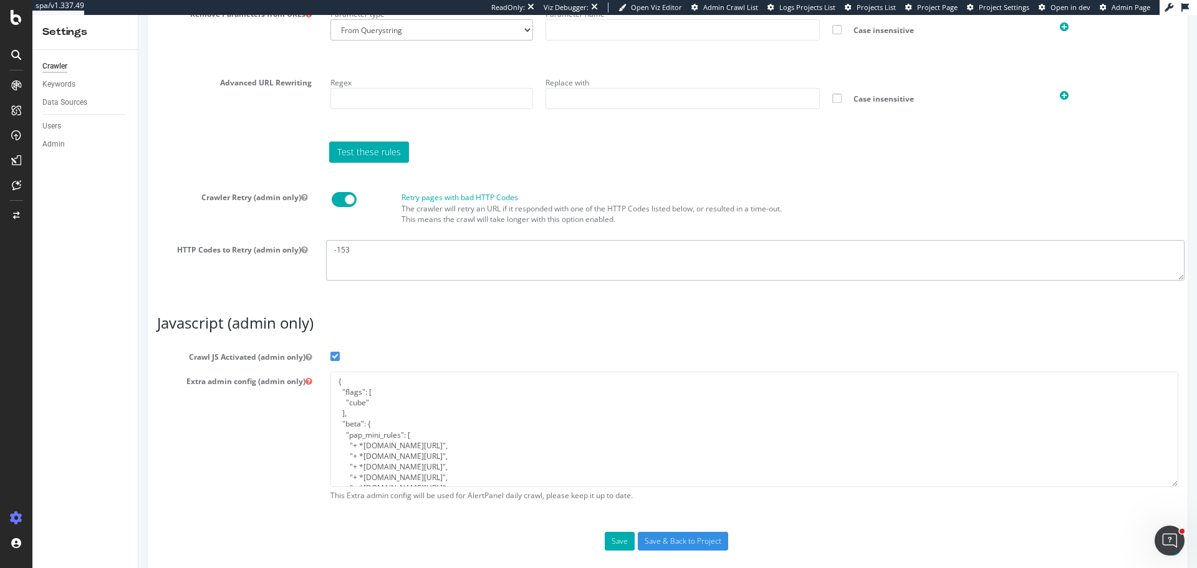
click at [369, 257] on textarea "-153" at bounding box center [755, 260] width 858 height 41
click at [445, 258] on textarea "-153" at bounding box center [755, 260] width 858 height 41
click at [214, 240] on label "HTTP Codes to Retry (admin only)" at bounding box center [228, 247] width 175 height 15
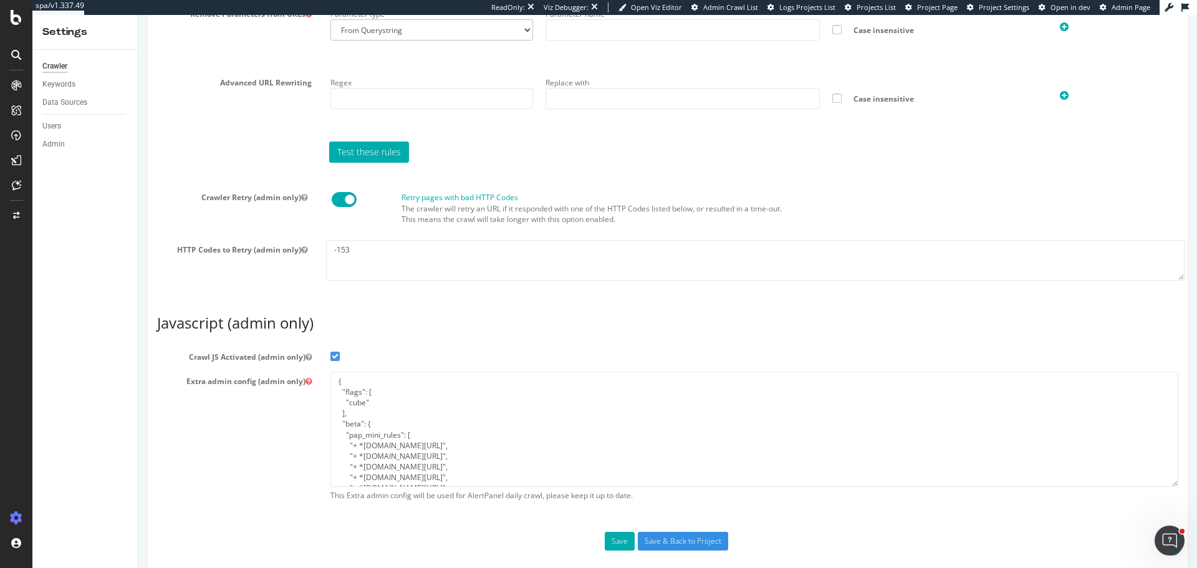
click at [301, 244] on button "HTTP Codes to Retry (admin only)" at bounding box center [304, 249] width 6 height 11
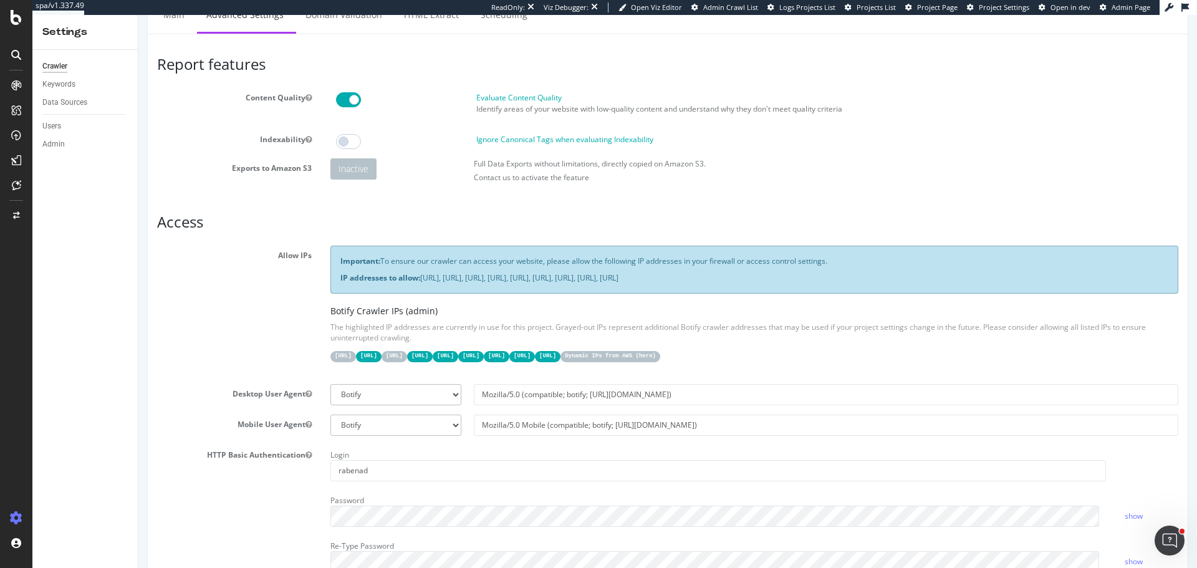
scroll to position [0, 0]
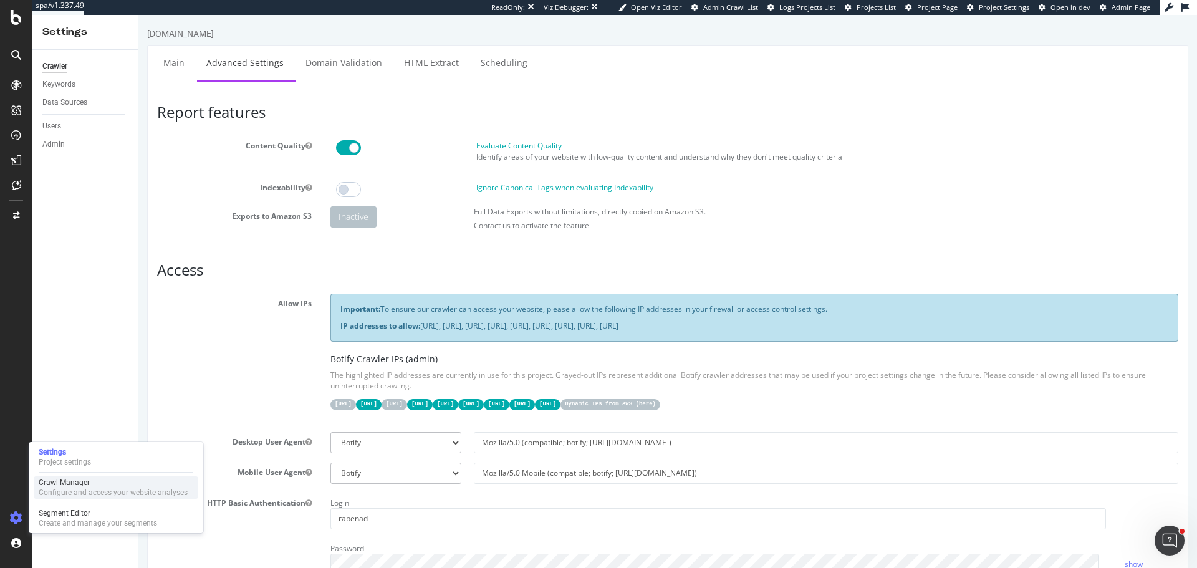
click at [105, 481] on div "Crawl Manager" at bounding box center [113, 482] width 149 height 10
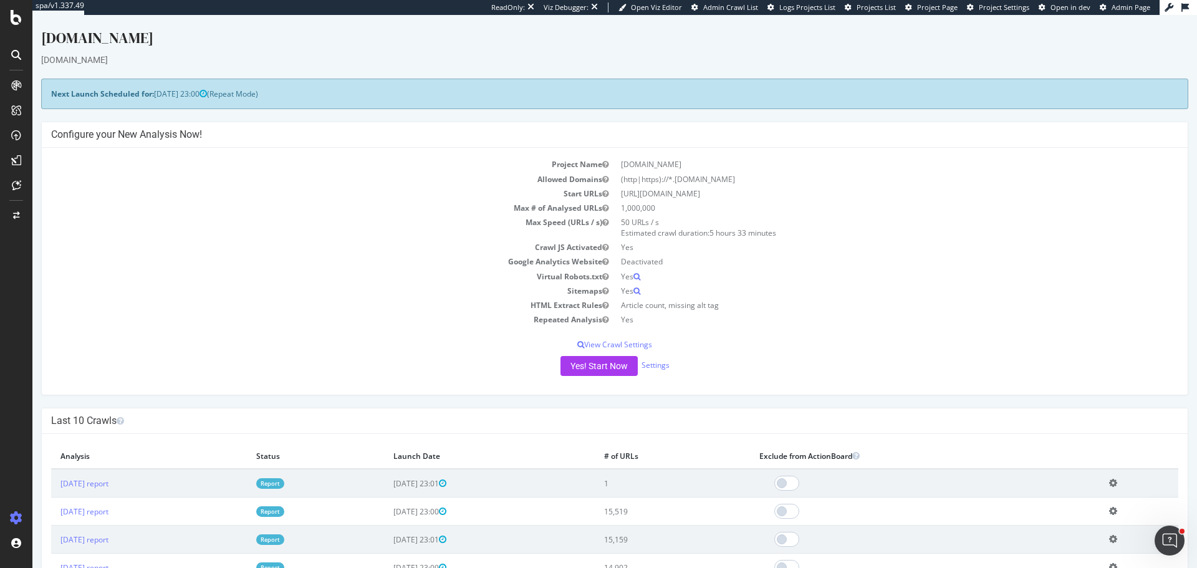
click at [664, 487] on td "1" at bounding box center [672, 483] width 155 height 29
click at [381, 370] on div "Yes! Start Now Settings" at bounding box center [614, 366] width 1127 height 20
click at [322, 250] on td "Crawl JS Activated" at bounding box center [332, 247] width 563 height 14
